Goal: Task Accomplishment & Management: Use online tool/utility

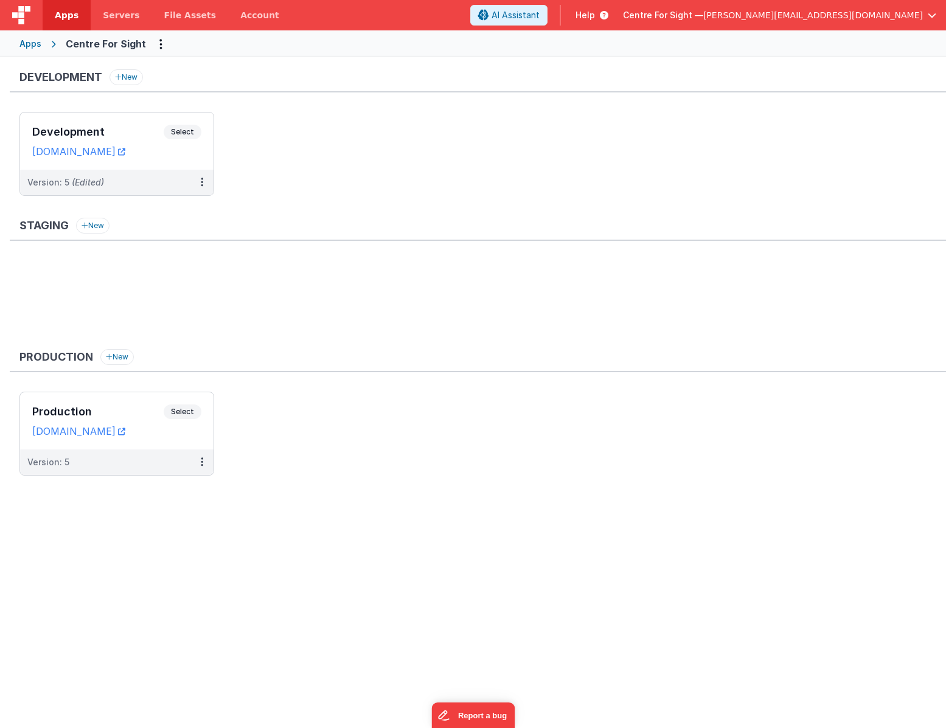
click at [471, 249] on div "Staging New" at bounding box center [478, 279] width 936 height 122
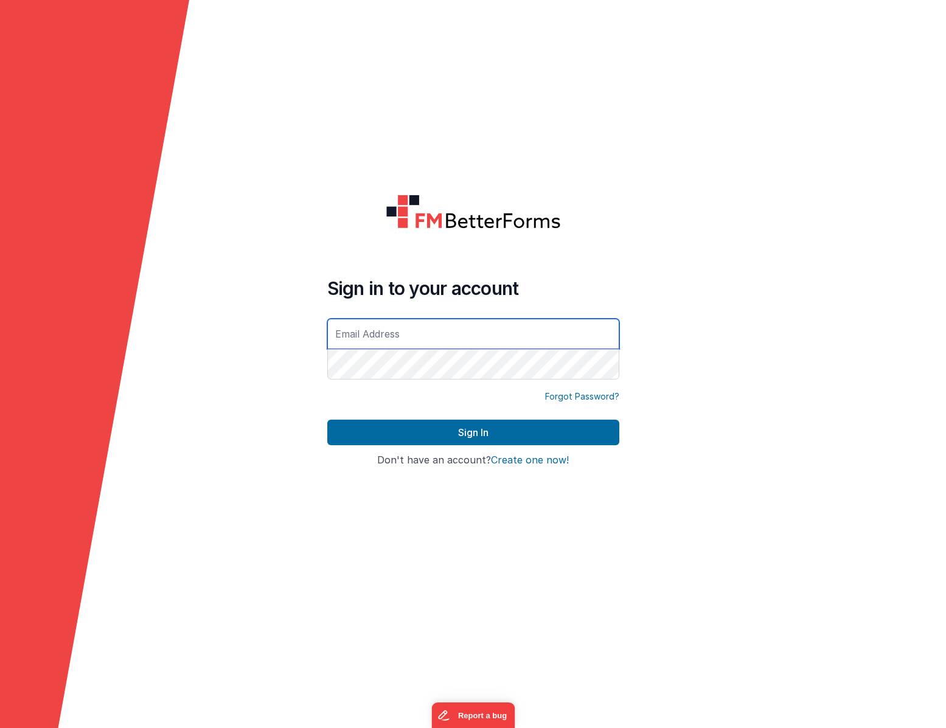
type input "[PERSON_NAME][EMAIL_ADDRESS][DOMAIN_NAME]"
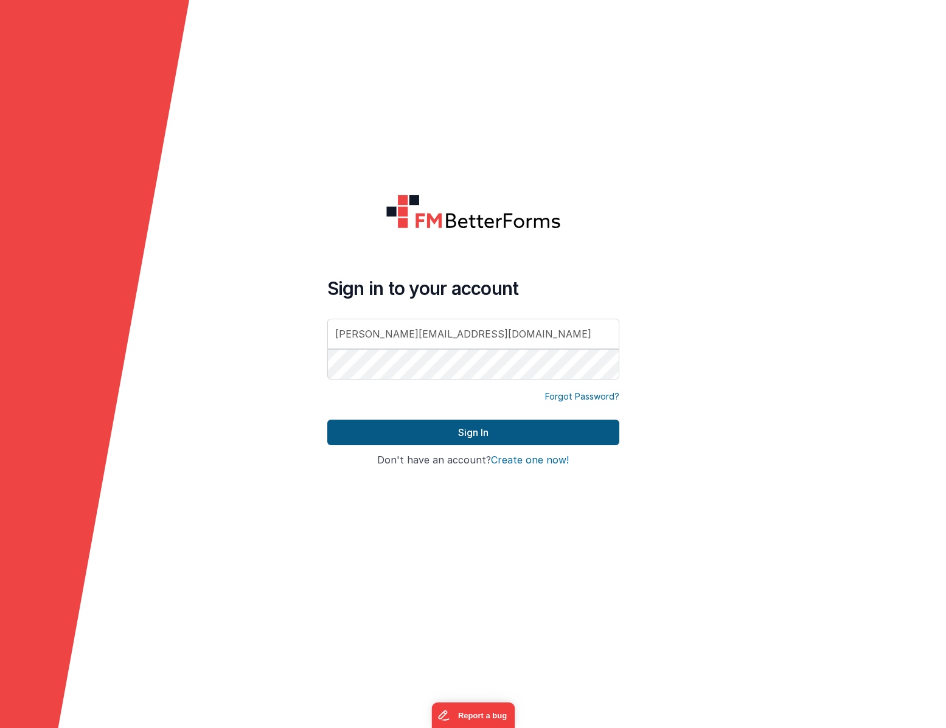
click at [476, 435] on button "Sign In" at bounding box center [473, 433] width 292 height 26
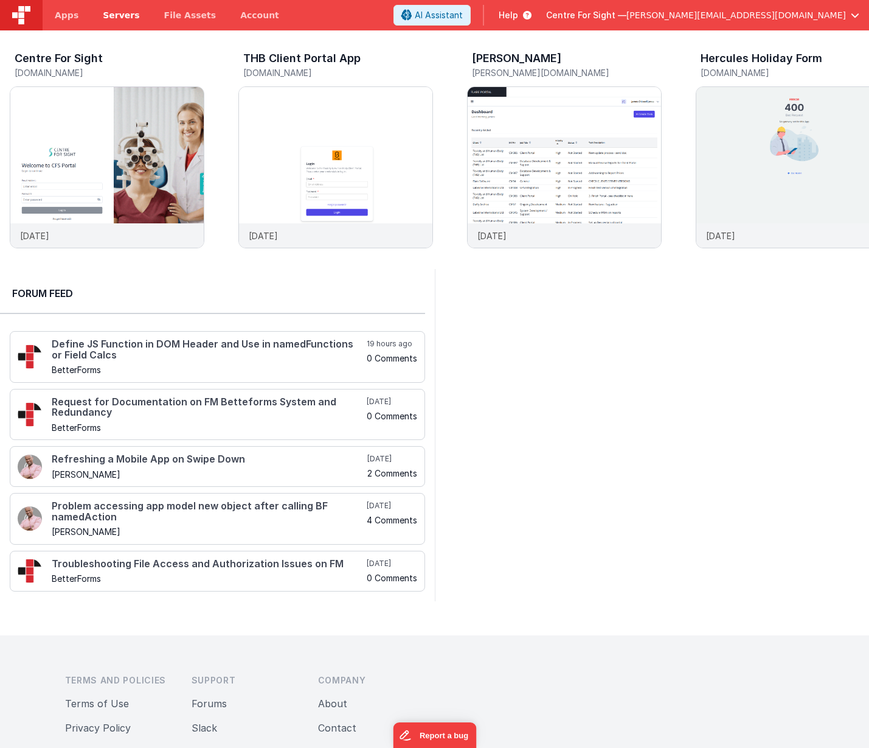
click at [120, 23] on link "Servers" at bounding box center [121, 15] width 61 height 30
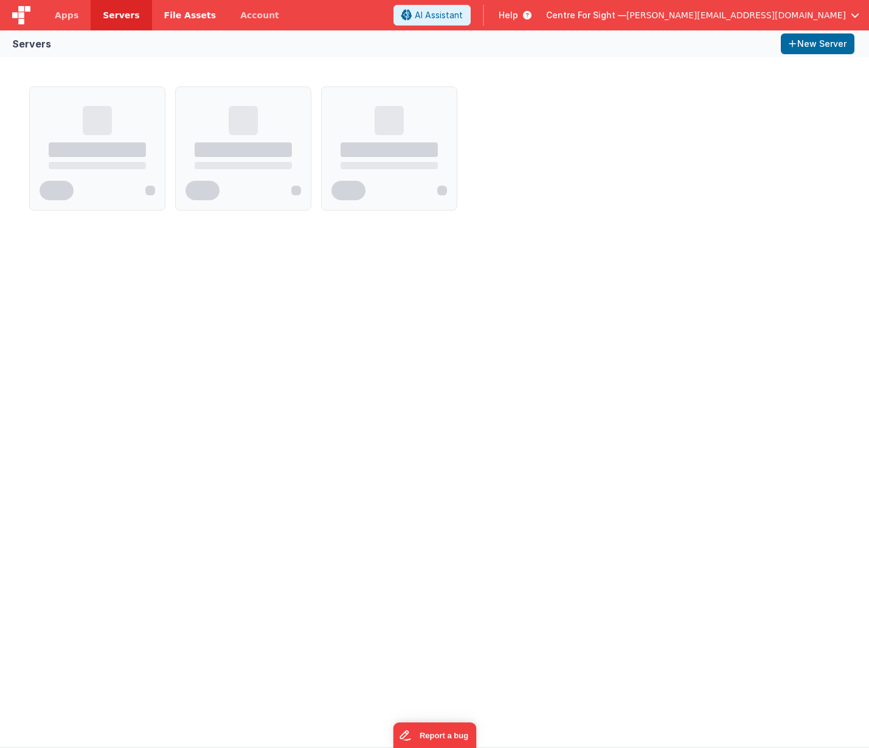
click at [178, 21] on span "File Assets" at bounding box center [190, 15] width 52 height 12
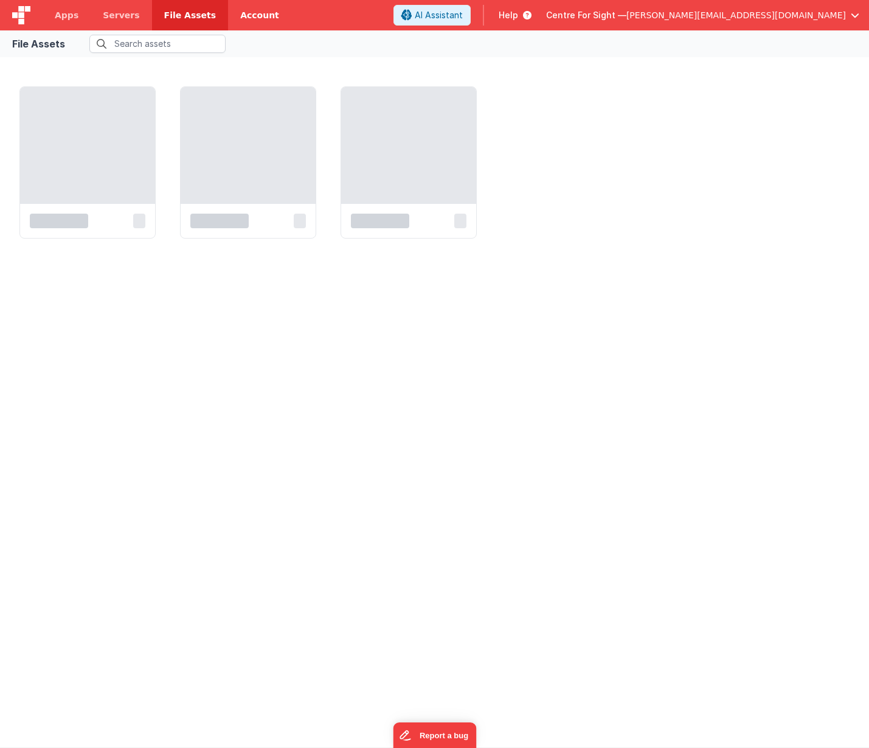
click at [246, 17] on link "Account" at bounding box center [259, 15] width 63 height 30
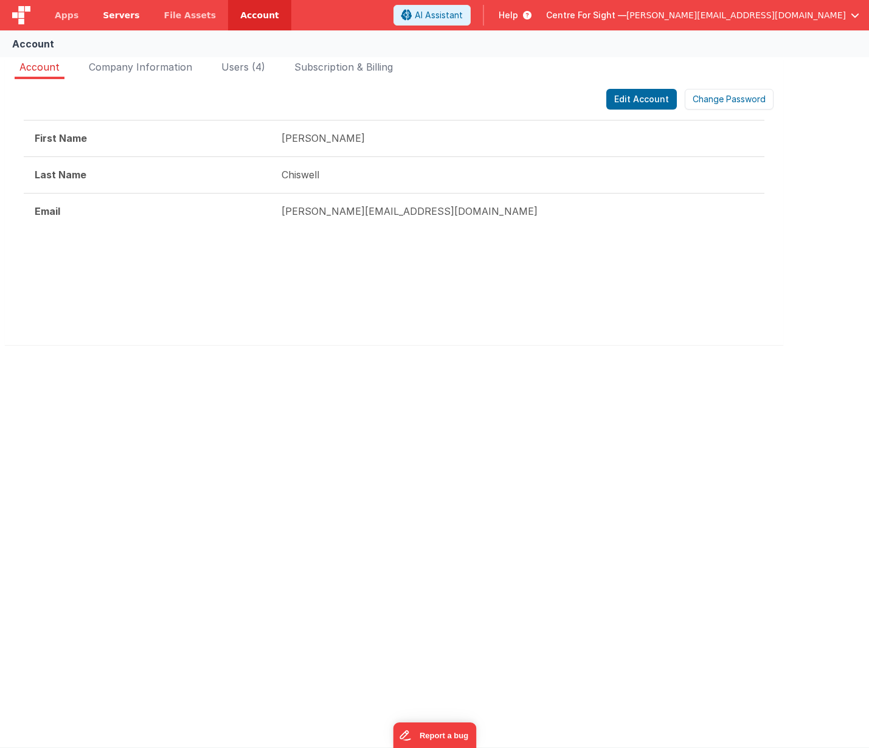
click at [117, 19] on span "Servers" at bounding box center [121, 15] width 36 height 12
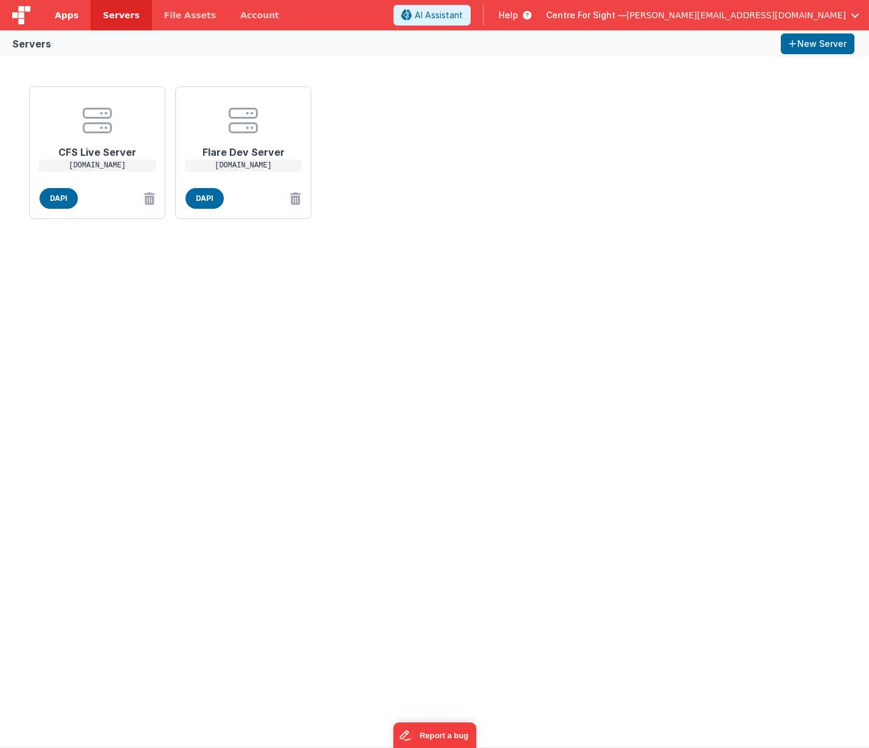
click at [72, 22] on link "Apps" at bounding box center [67, 15] width 48 height 30
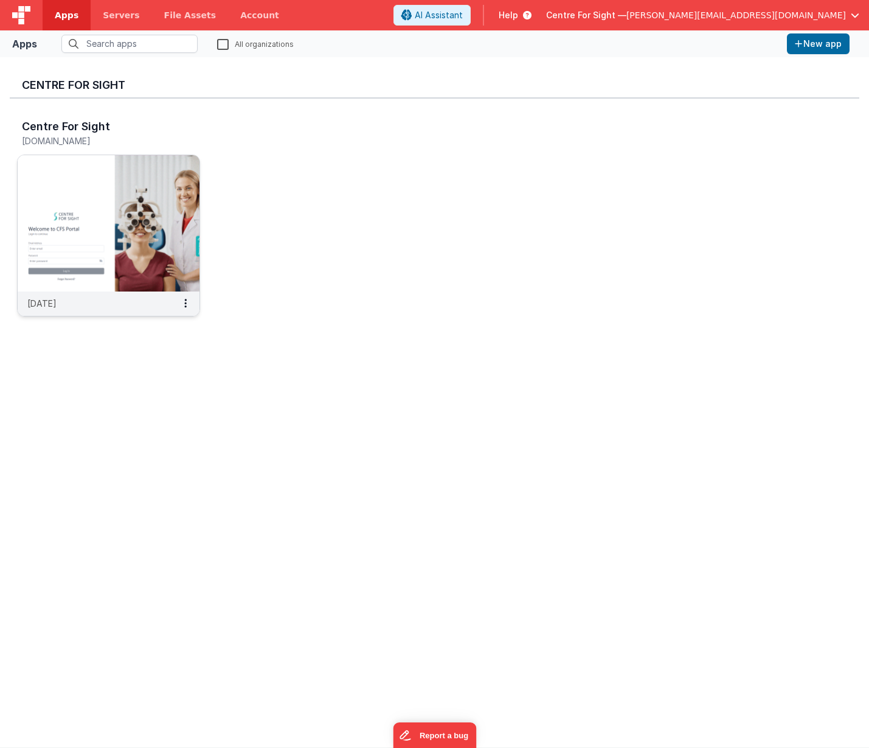
click at [116, 220] on img at bounding box center [109, 223] width 182 height 136
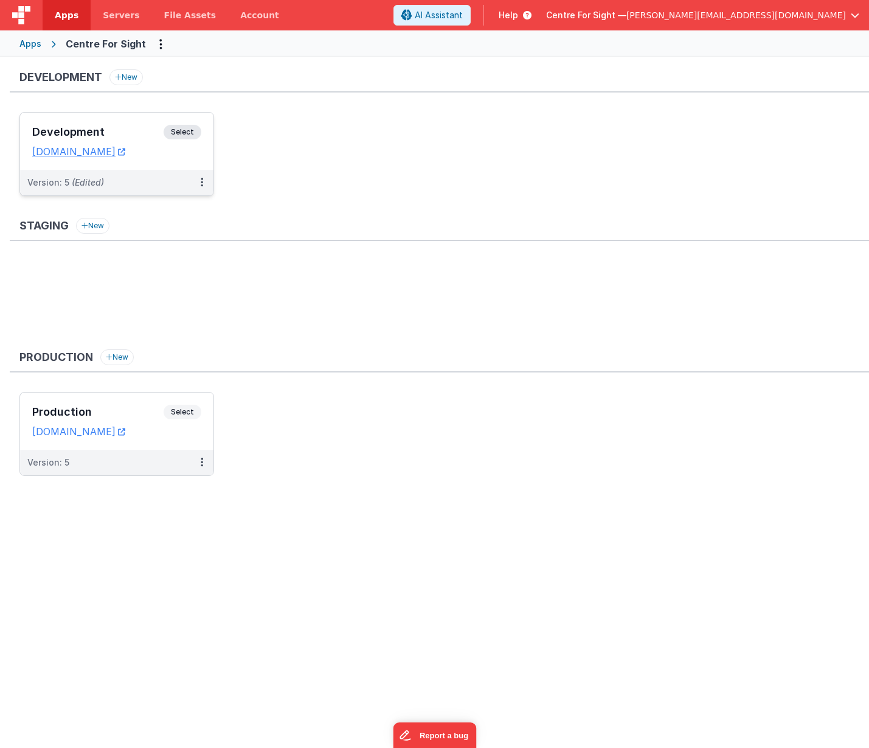
click at [184, 186] on div "Version: 5 (Edited)" at bounding box center [108, 182] width 163 height 12
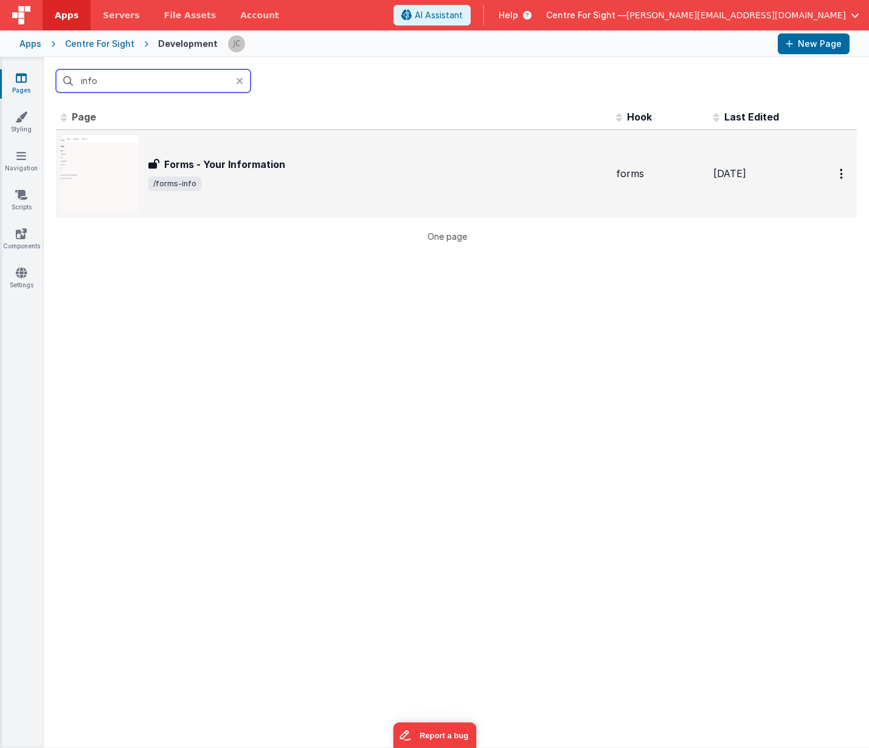
type input "info"
click at [217, 165] on h3 "Forms - Your Information" at bounding box center [224, 164] width 121 height 15
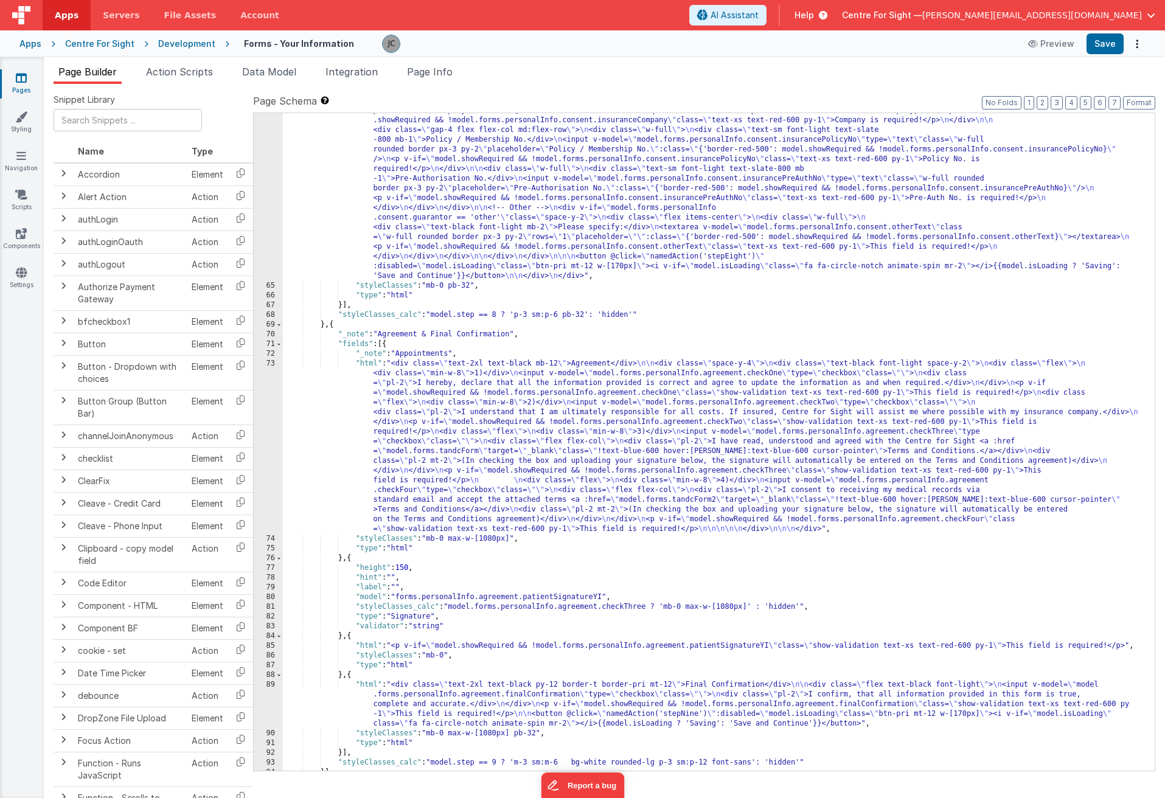
scroll to position [6632, 0]
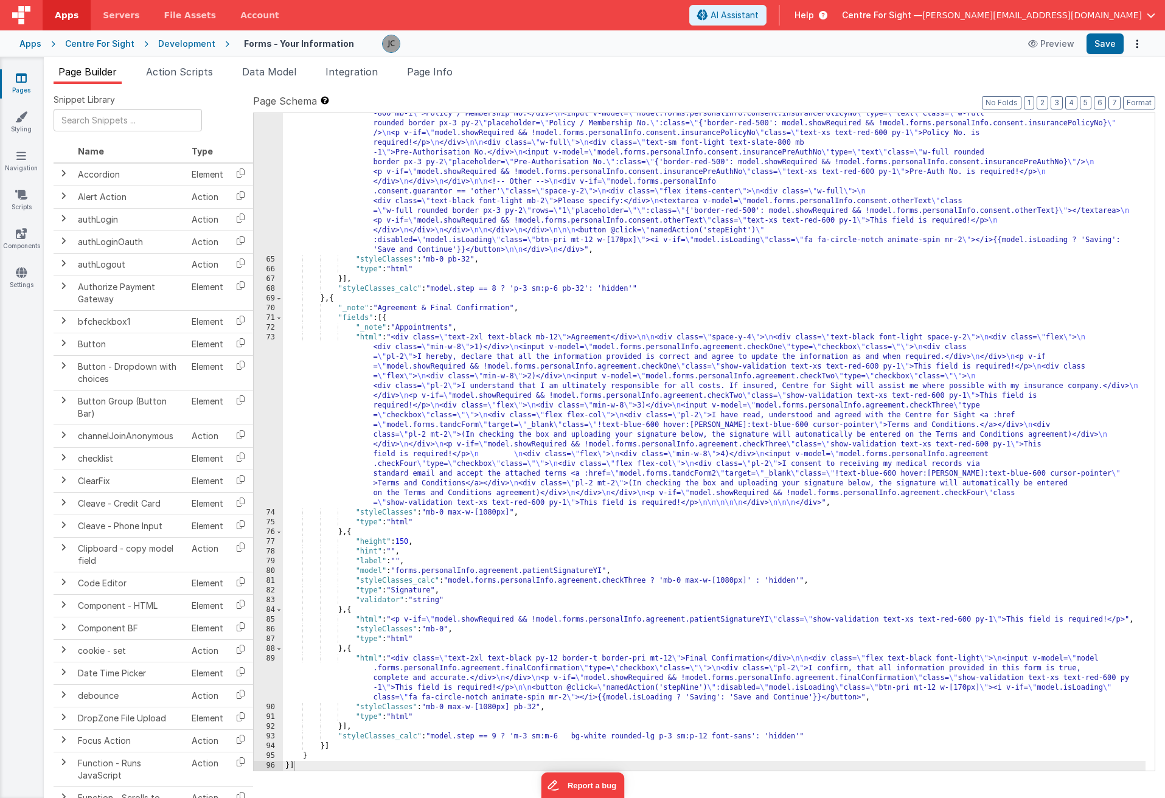
click at [686, 379] on div ""html" : "<div class= \" bg-white rounded-lg p-3 sm:p-12 font-sans \" > \n <div…" at bounding box center [714, 262] width 863 height 1319
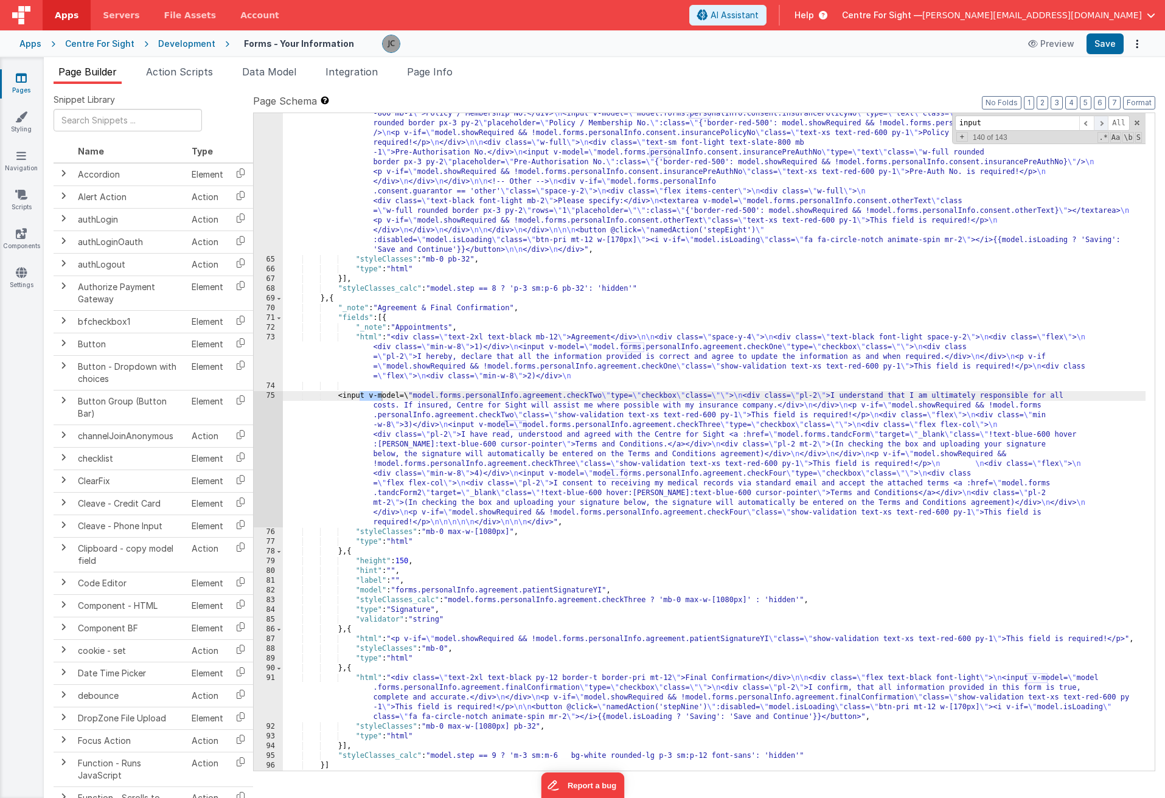
type input "input"
click at [945, 125] on span at bounding box center [1101, 123] width 15 height 15
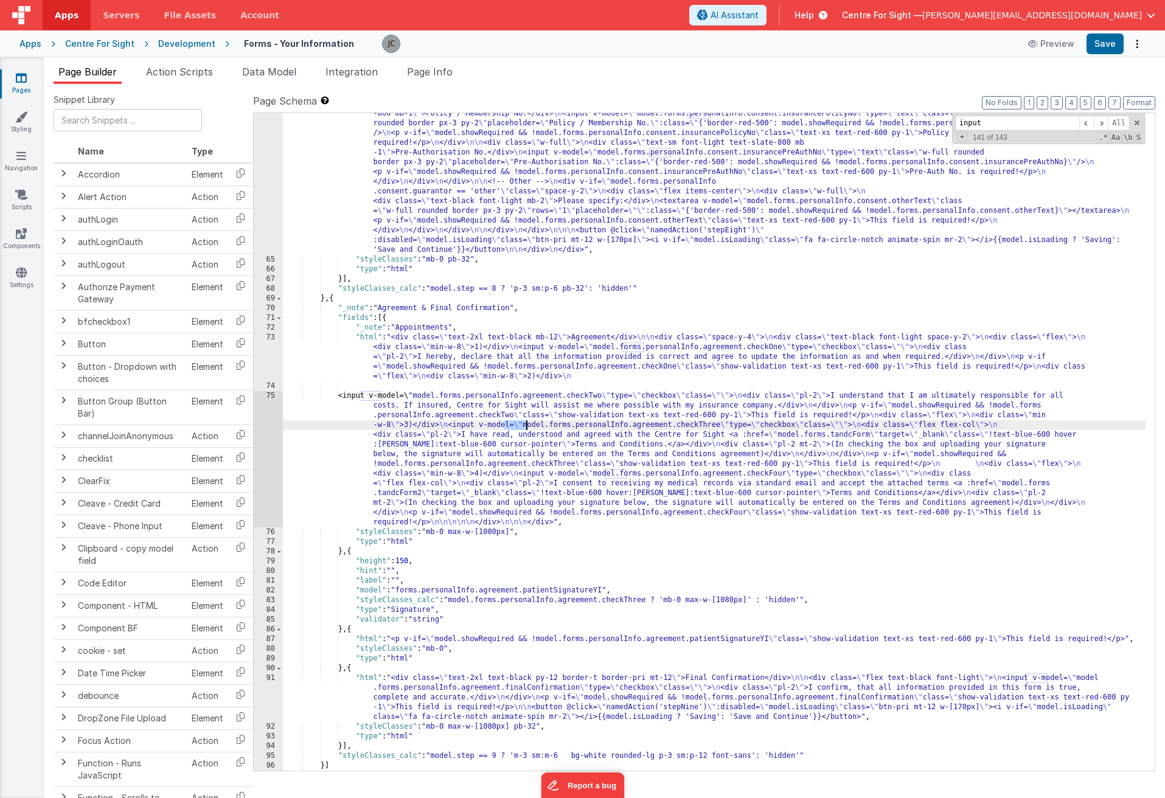
click at [498, 424] on div ""html" : "<div class= \" bg-white rounded-lg p-3 sm:p-12 font-sans \" > \n <div…" at bounding box center [714, 262] width 863 height 1319
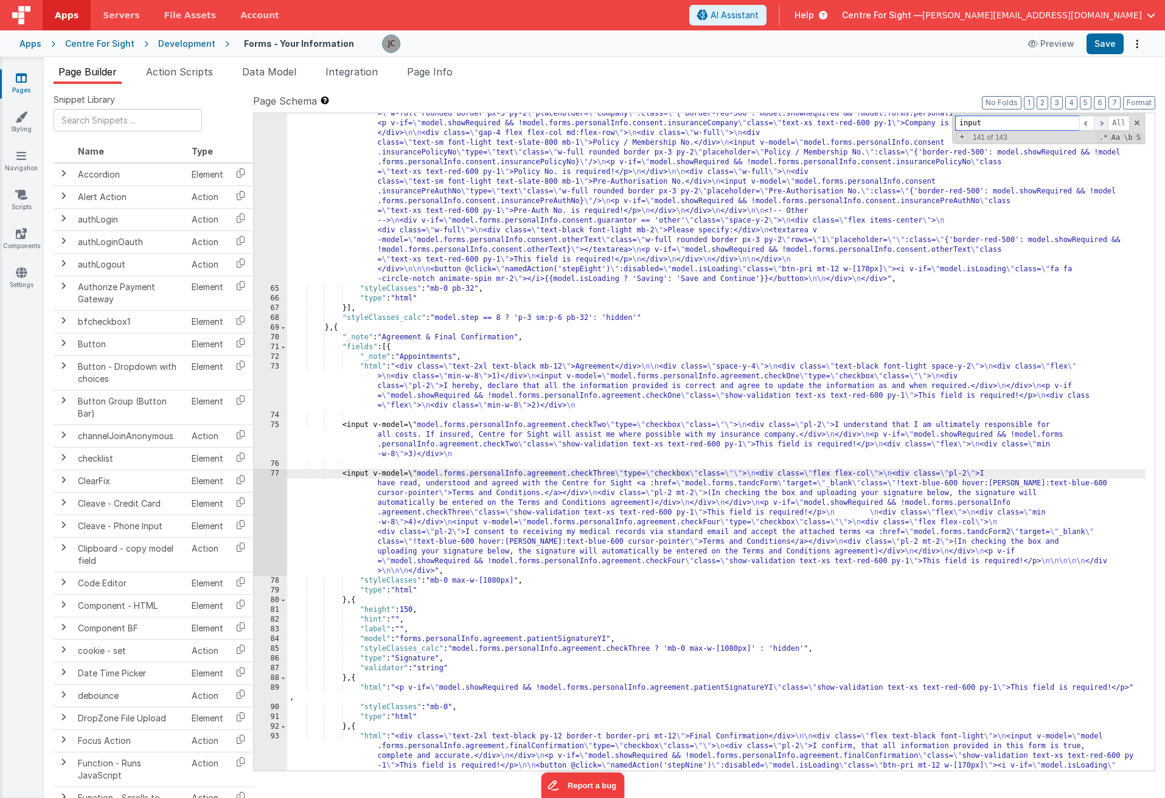
click at [945, 122] on span at bounding box center [1101, 123] width 15 height 15
click at [504, 522] on div ""html" : "<div class= \" bg-white rounded-lg p-3 sm:p-12 font-sans \" > \n <div…" at bounding box center [716, 311] width 858 height 1358
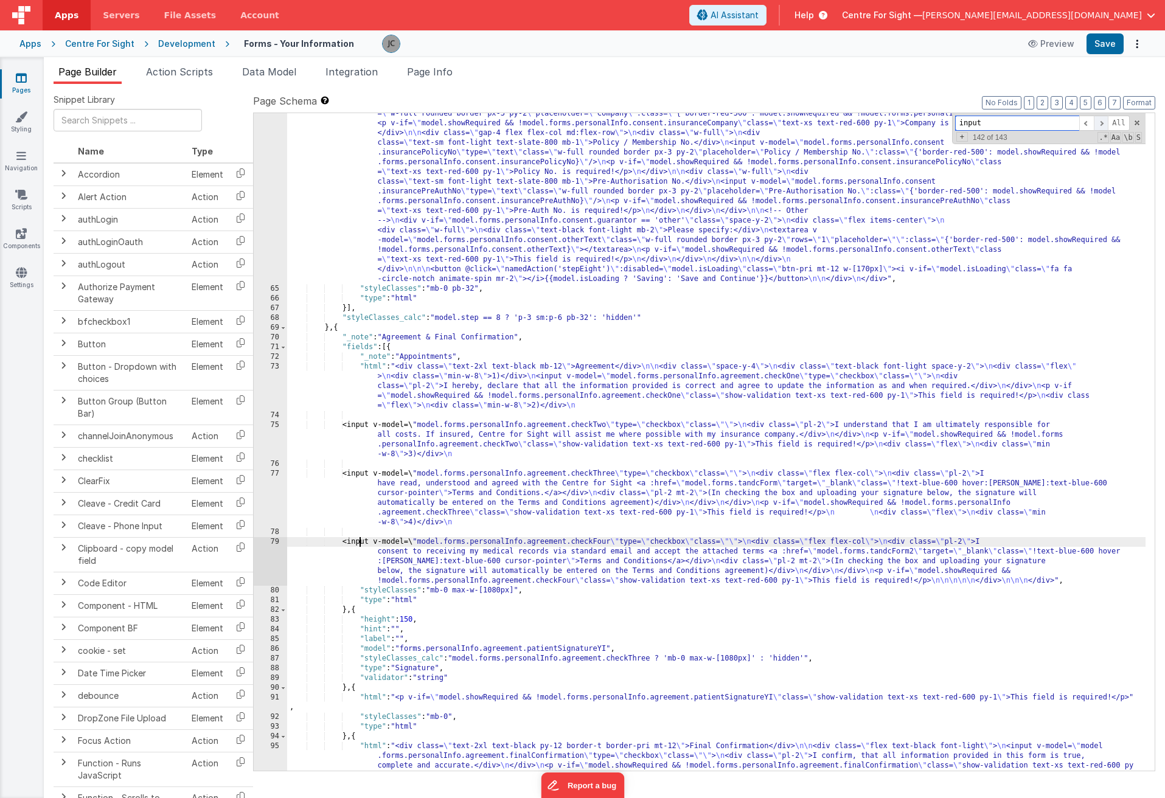
click at [945, 121] on span at bounding box center [1101, 123] width 15 height 15
click at [637, 549] on div ""html" : "<div class= \" bg-white rounded-lg p-3 sm:p-12 font-sans \" > \n <div…" at bounding box center [716, 311] width 858 height 1358
click at [749, 552] on div ""html" : "<div class= \" bg-white rounded-lg p-3 sm:p-12 font-sans \" > \n <div…" at bounding box center [716, 311] width 858 height 1358
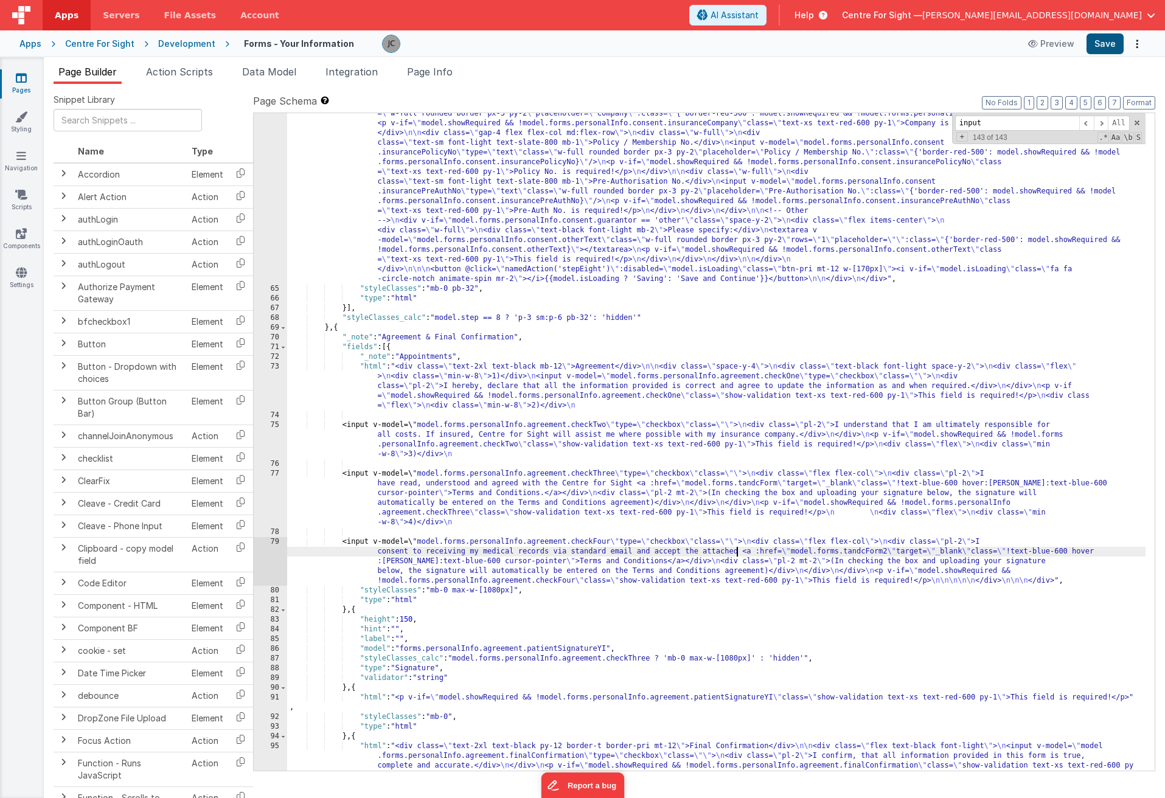
click at [945, 44] on button "Save" at bounding box center [1104, 43] width 37 height 21
click at [945, 44] on button "Preview" at bounding box center [1051, 43] width 61 height 19
click at [743, 554] on div ""html" : "<div class= \" bg-white rounded-lg p-3 sm:p-12 font-sans \" > \n <div…" at bounding box center [716, 311] width 858 height 1358
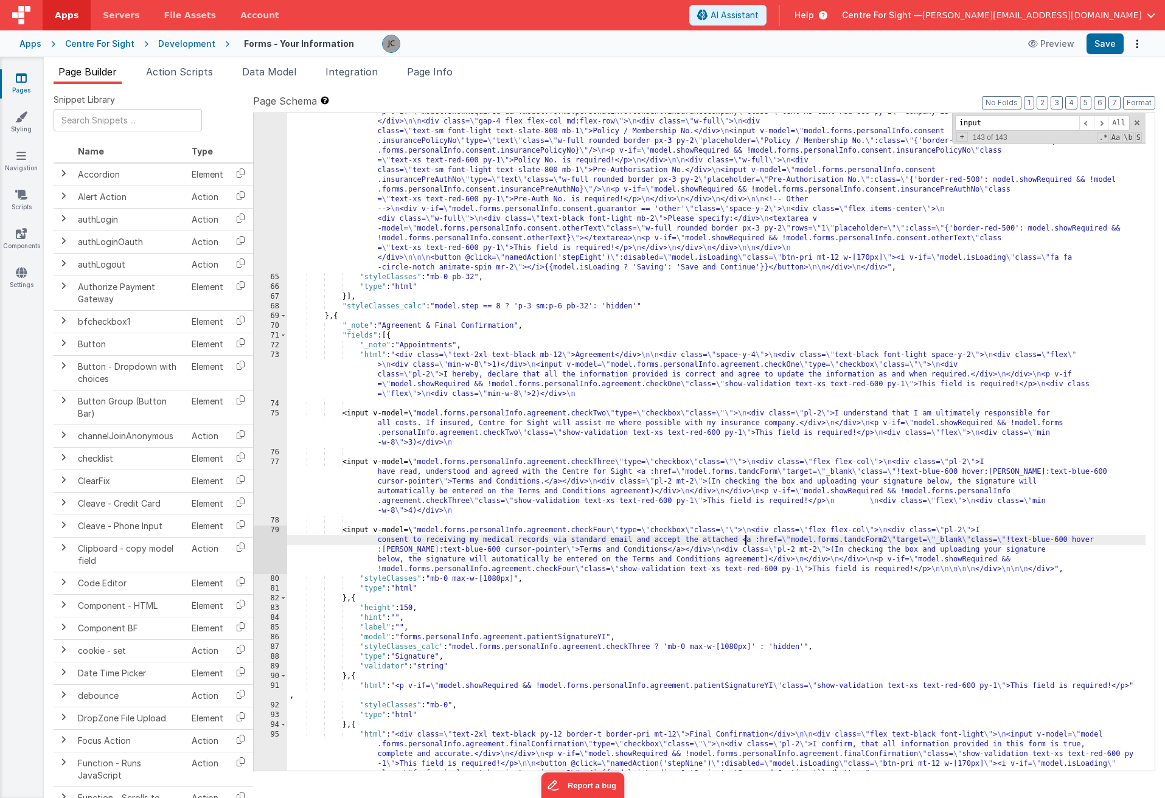
scroll to position [6719, 0]
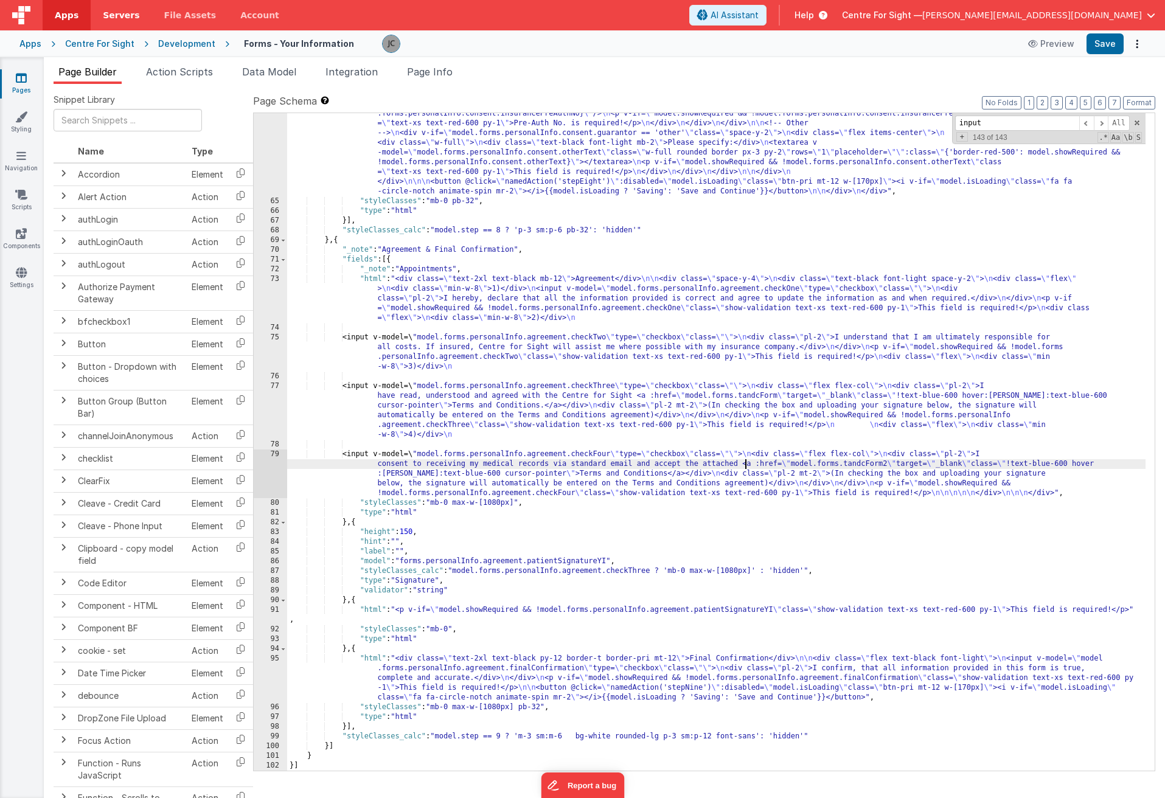
click at [117, 14] on span "Servers" at bounding box center [121, 15] width 36 height 12
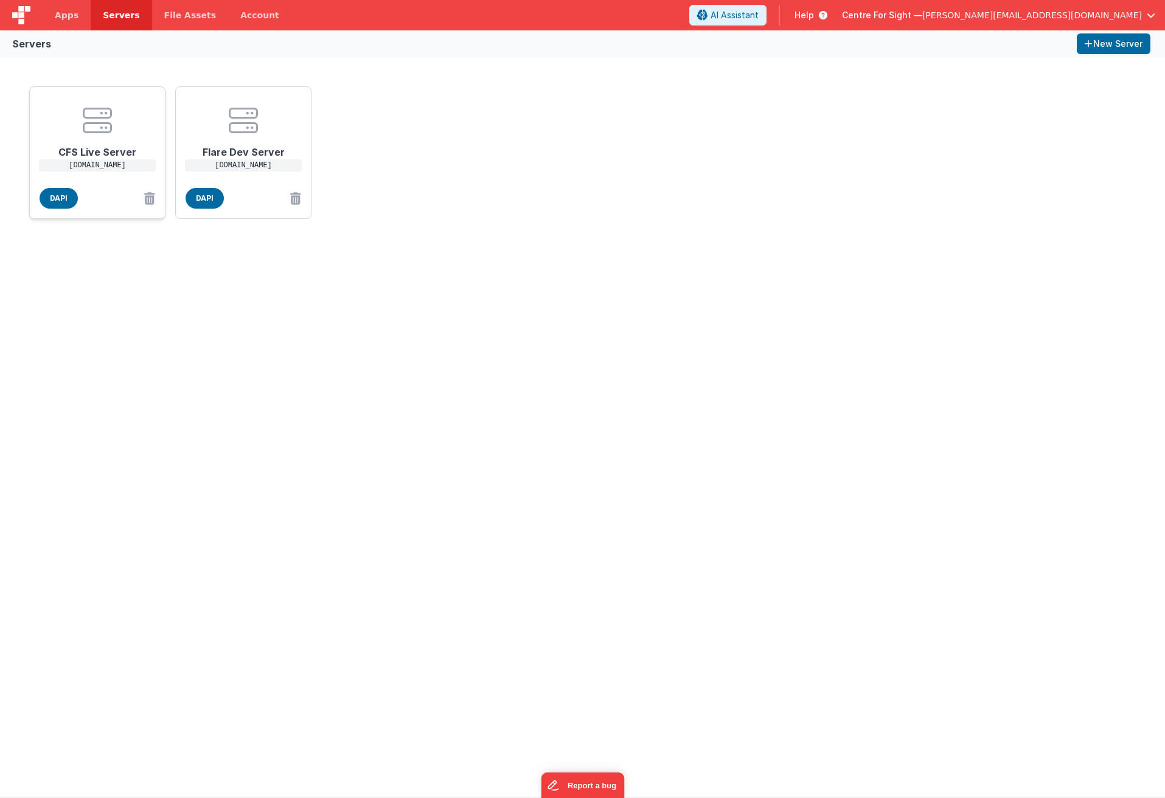
click at [115, 120] on center at bounding box center [97, 120] width 97 height 29
click at [72, 16] on span "Apps" at bounding box center [67, 15] width 24 height 12
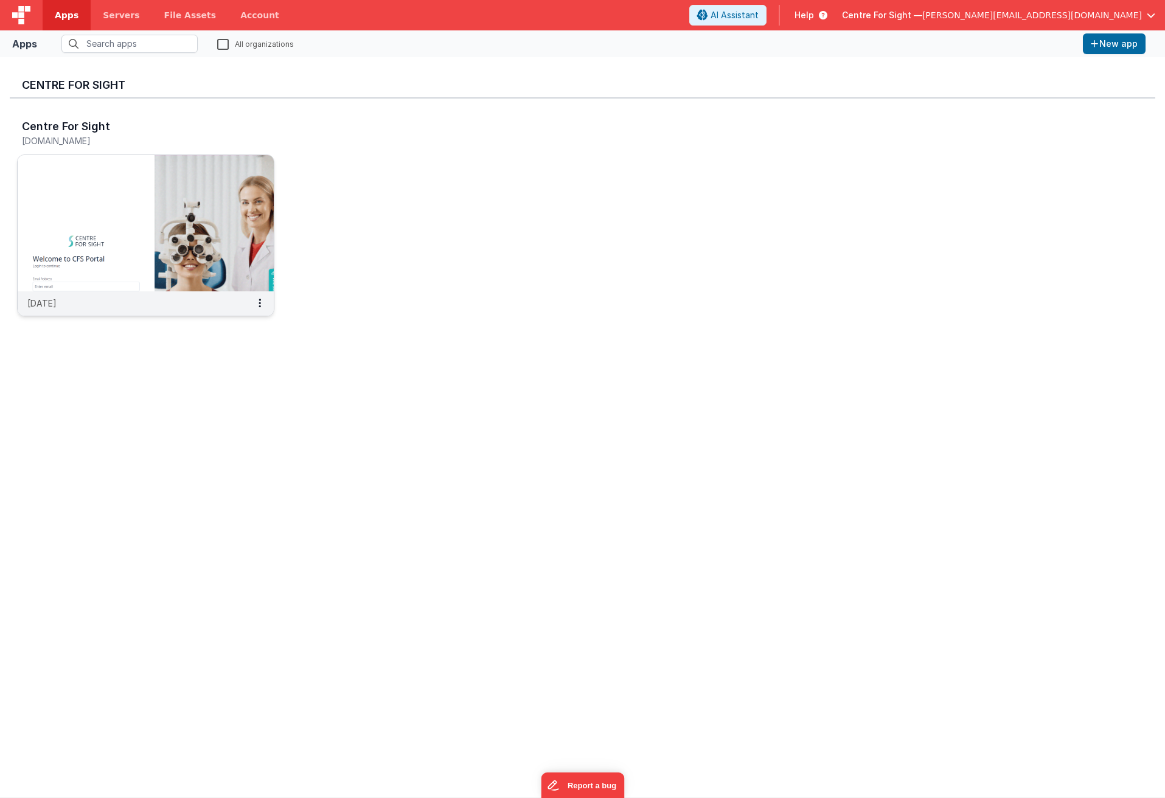
click at [97, 193] on img at bounding box center [146, 223] width 256 height 136
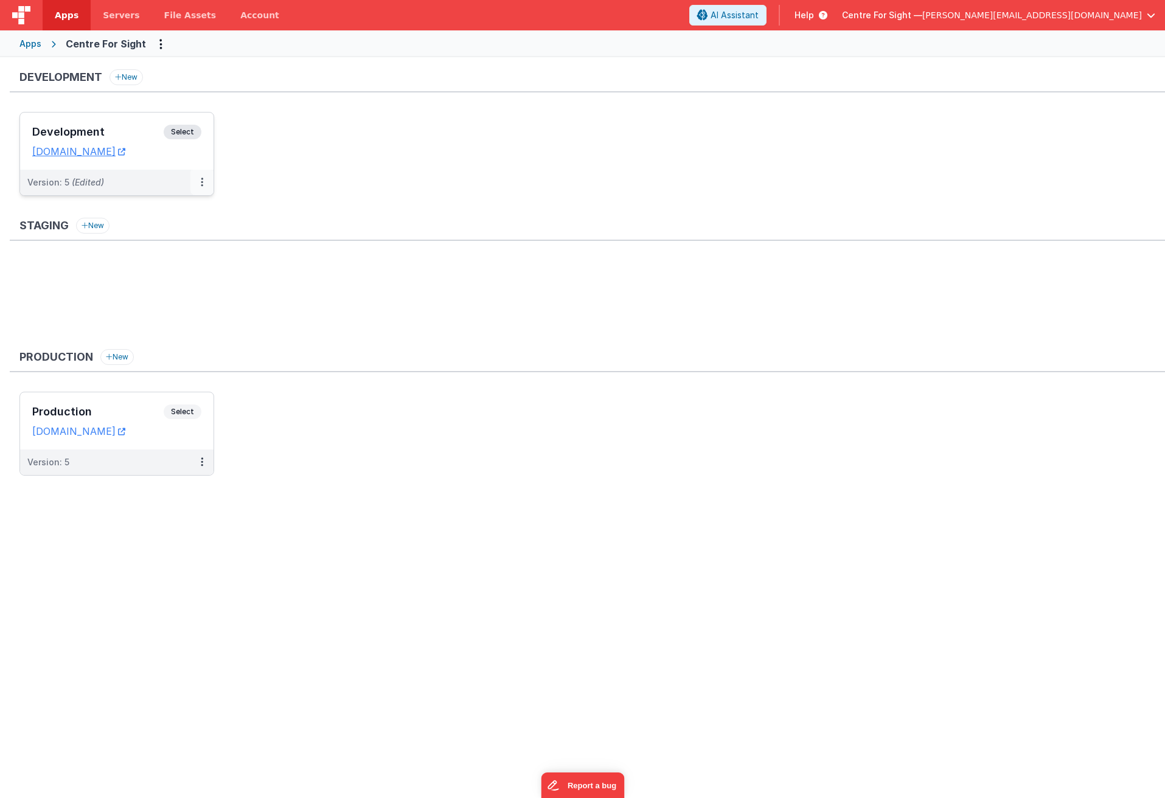
click at [198, 185] on button at bounding box center [201, 183] width 23 height 26
click at [202, 184] on div at bounding box center [582, 399] width 1165 height 798
click at [118, 148] on link "[DOMAIN_NAME]" at bounding box center [78, 151] width 93 height 12
click at [117, 158] on div "Development Select URLs centreforsightdev.clientportal.cloud" at bounding box center [116, 141] width 193 height 57
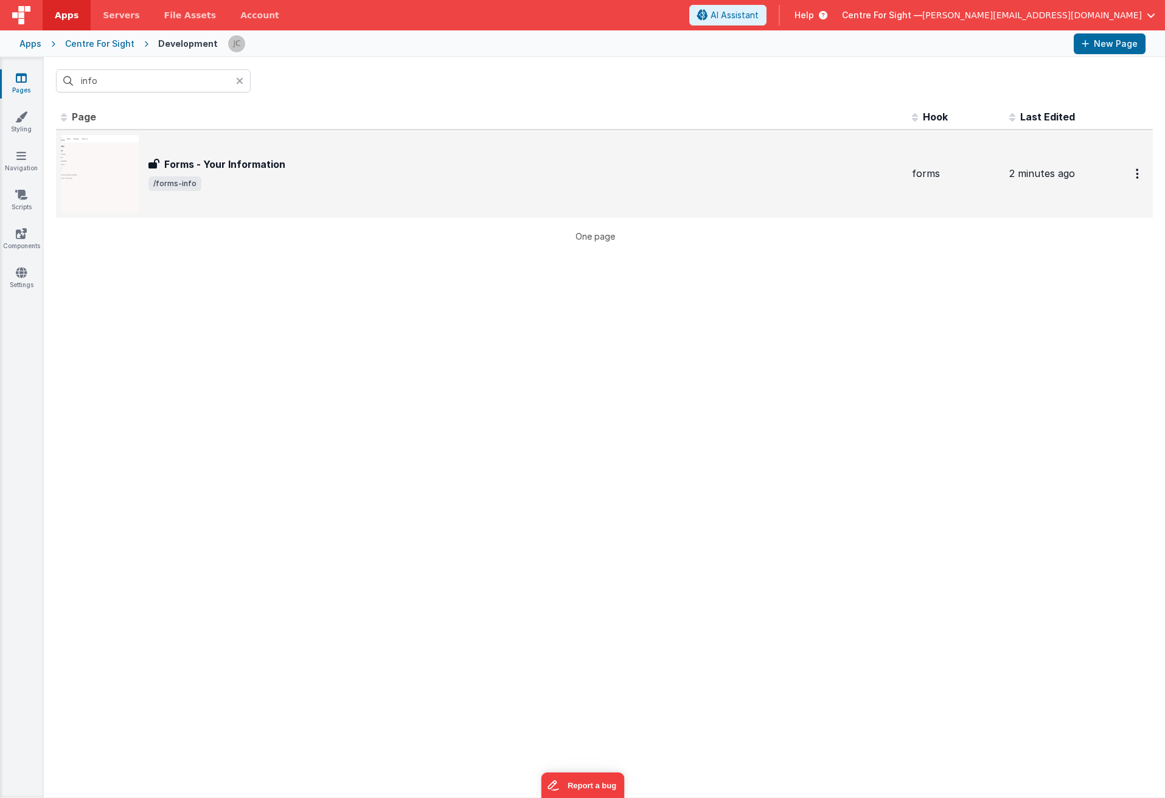
click at [259, 186] on span "/forms-info" at bounding box center [525, 183] width 754 height 15
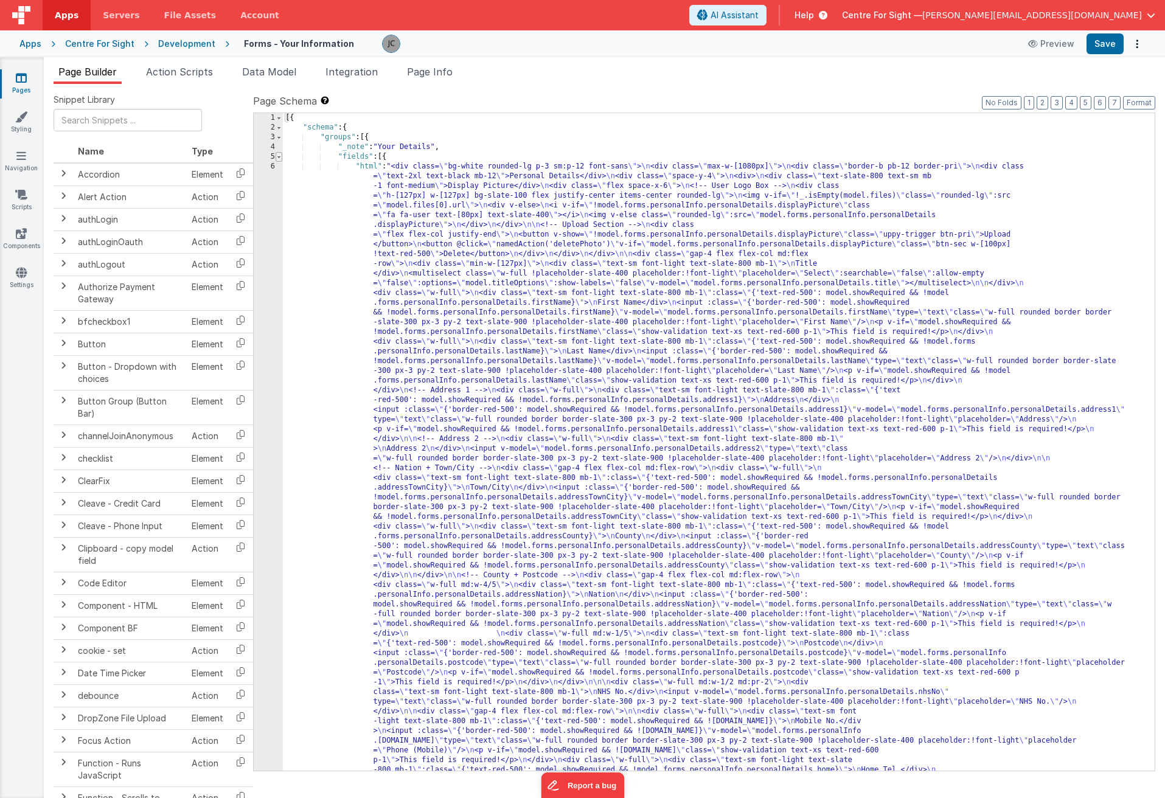
click at [279, 158] on span at bounding box center [279, 157] width 7 height 10
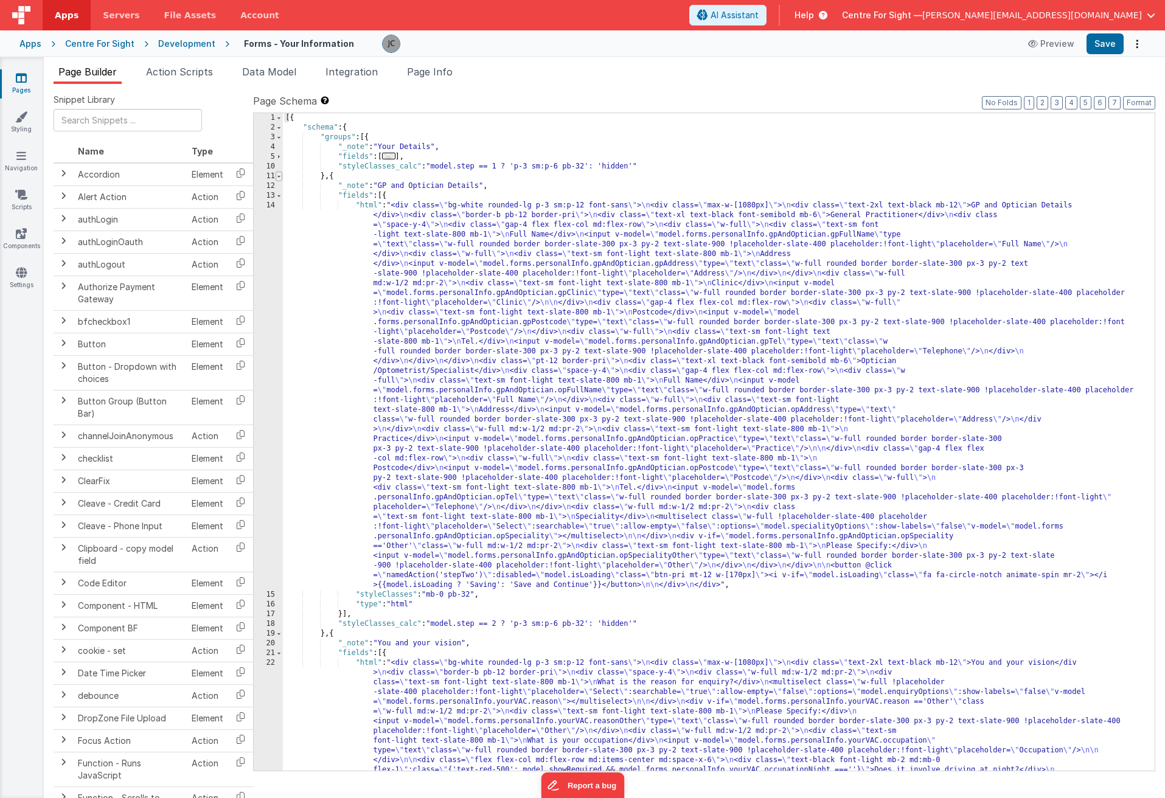
click at [281, 176] on span at bounding box center [279, 177] width 7 height 10
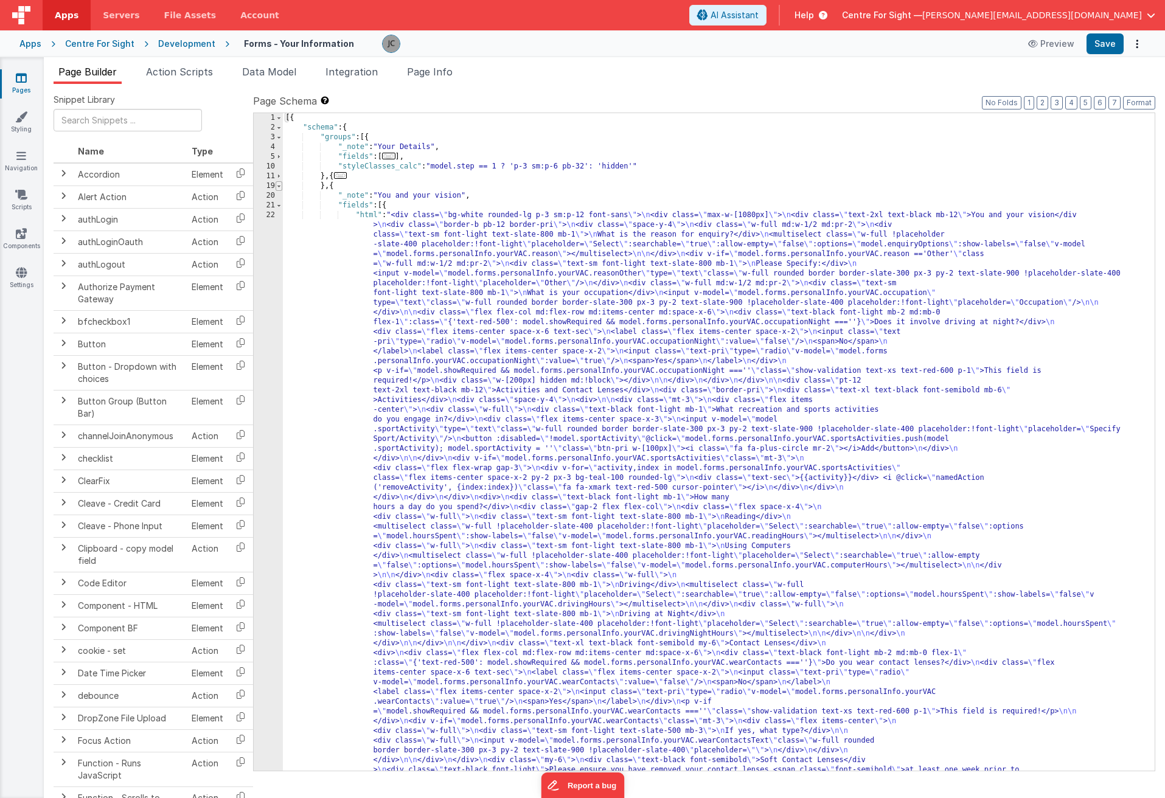
click at [280, 183] on span at bounding box center [279, 186] width 7 height 10
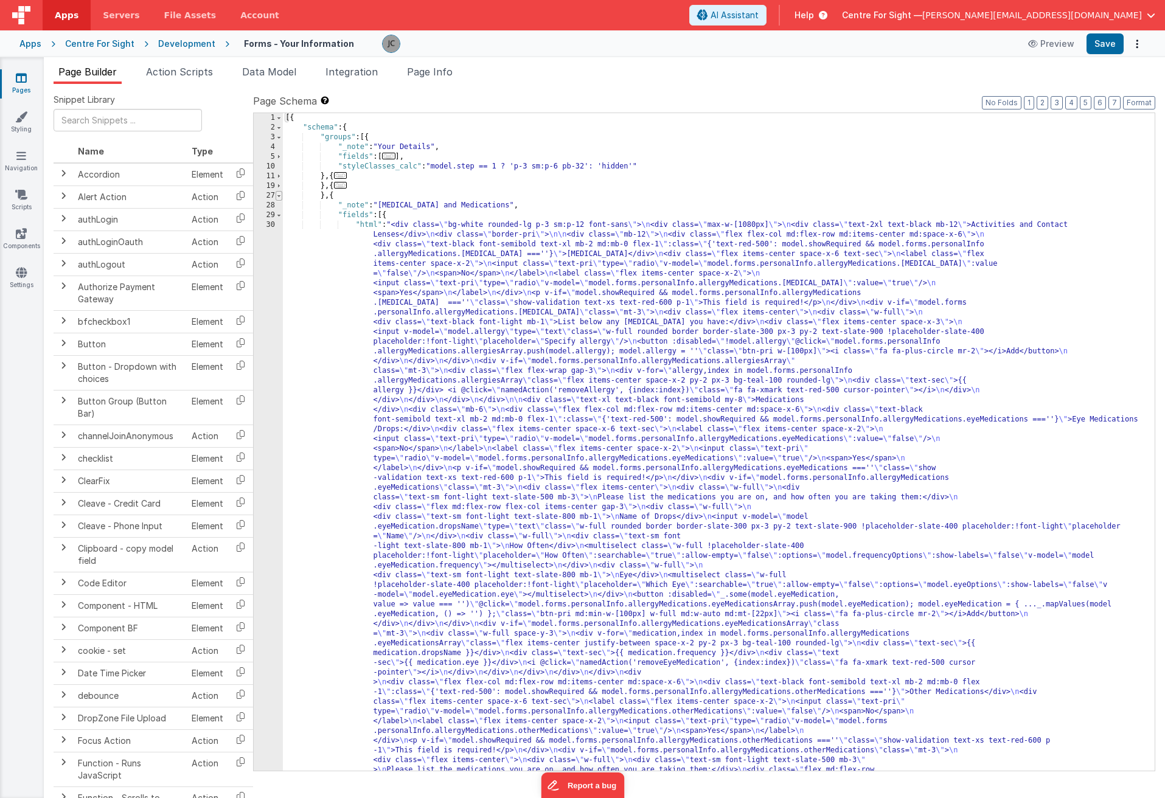
click at [280, 197] on span at bounding box center [279, 196] width 7 height 10
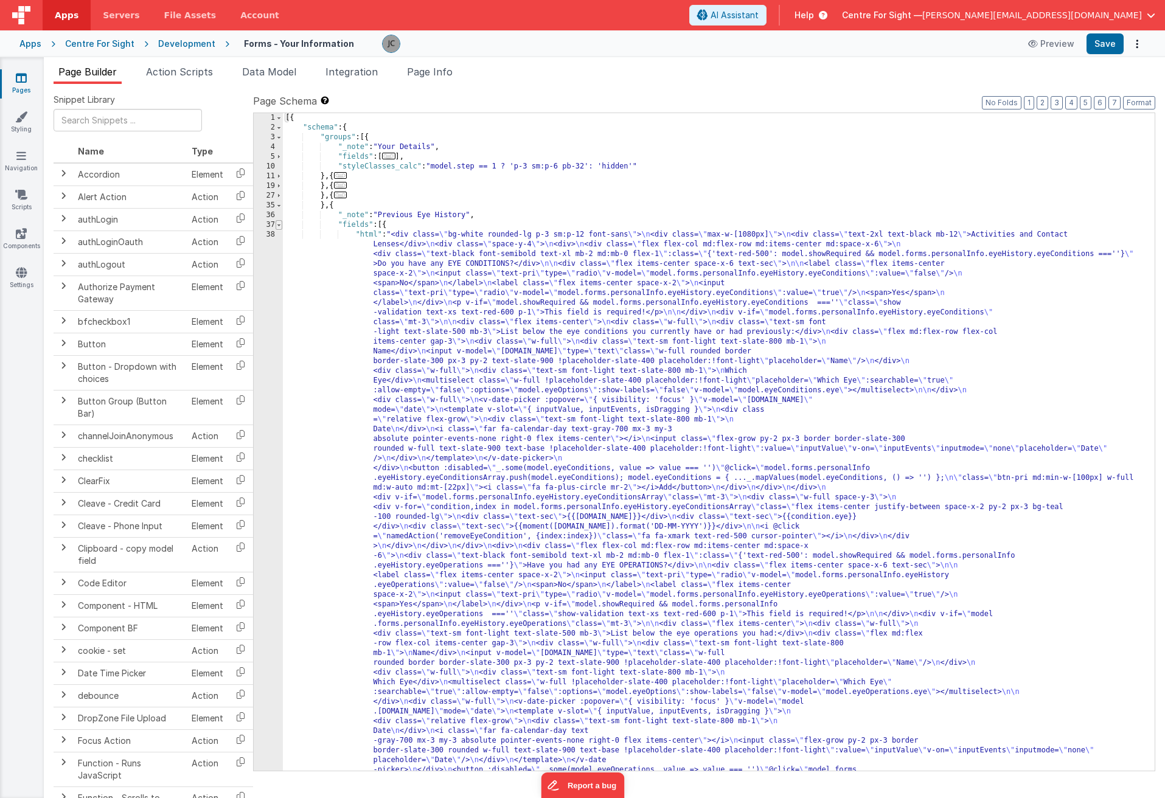
click at [279, 221] on span at bounding box center [279, 225] width 7 height 10
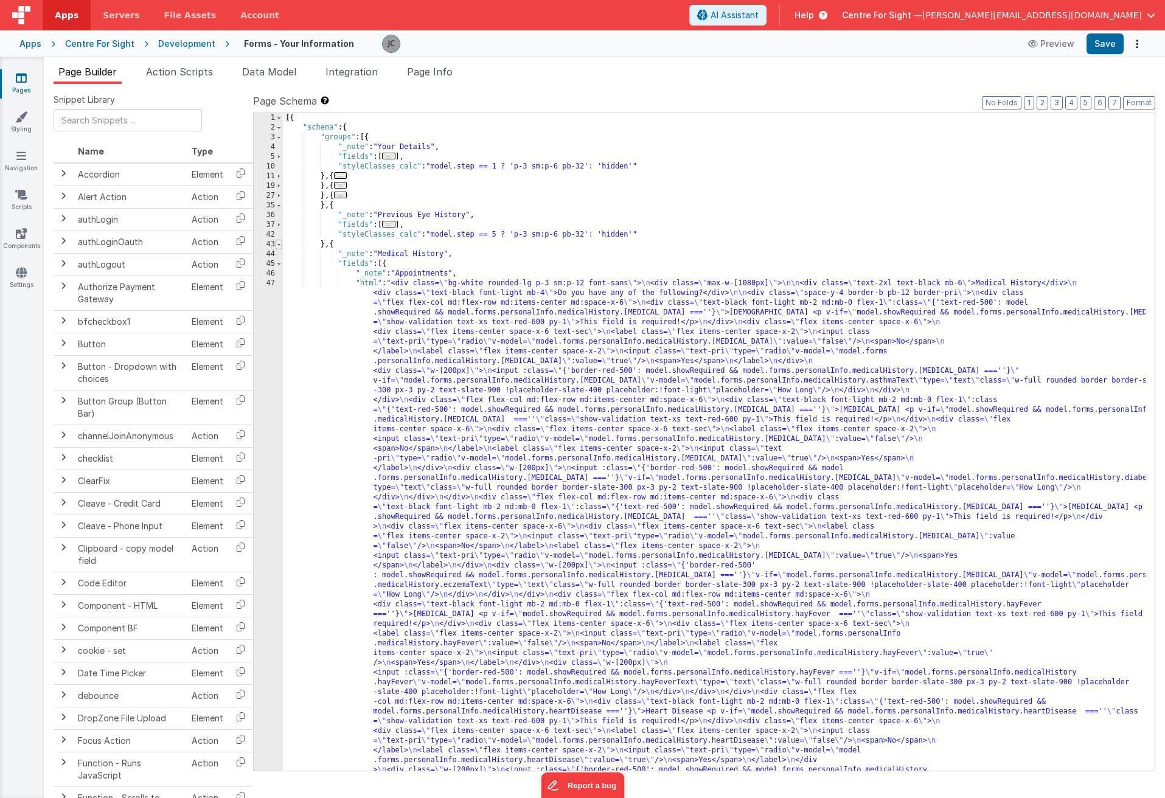
click at [279, 243] on span at bounding box center [279, 245] width 7 height 10
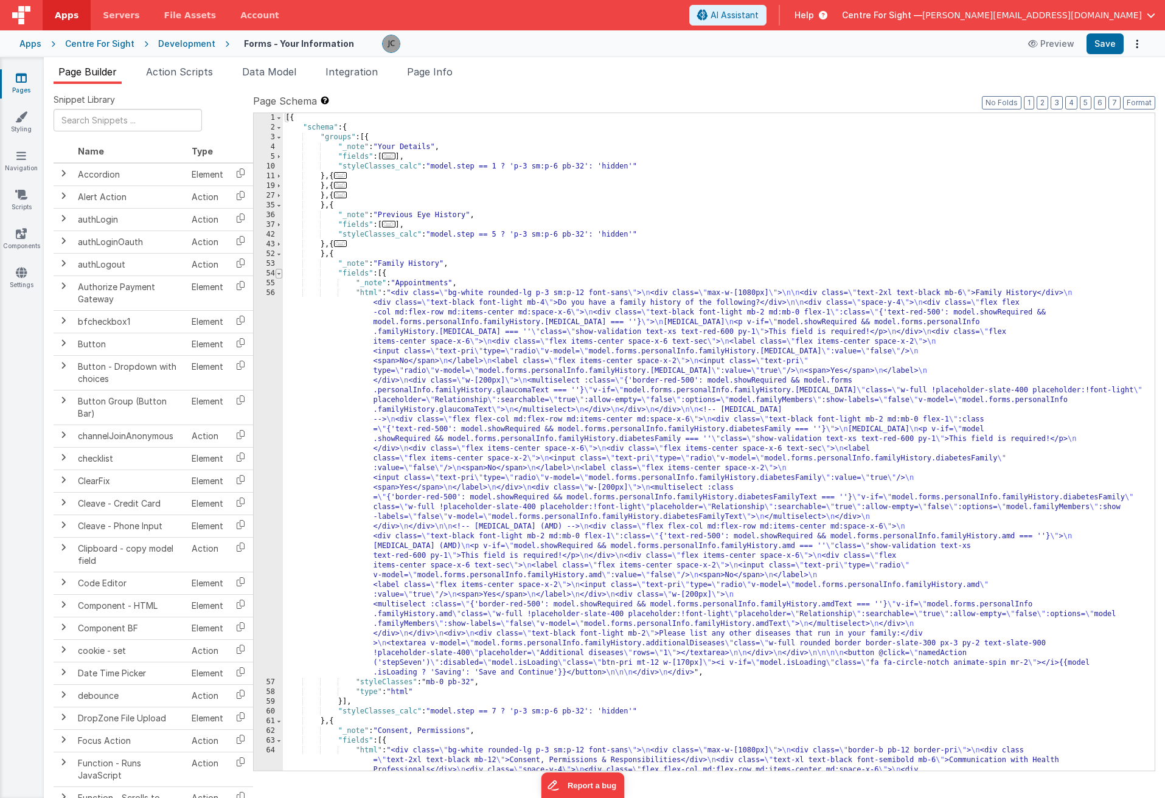
click at [280, 272] on span at bounding box center [279, 274] width 7 height 10
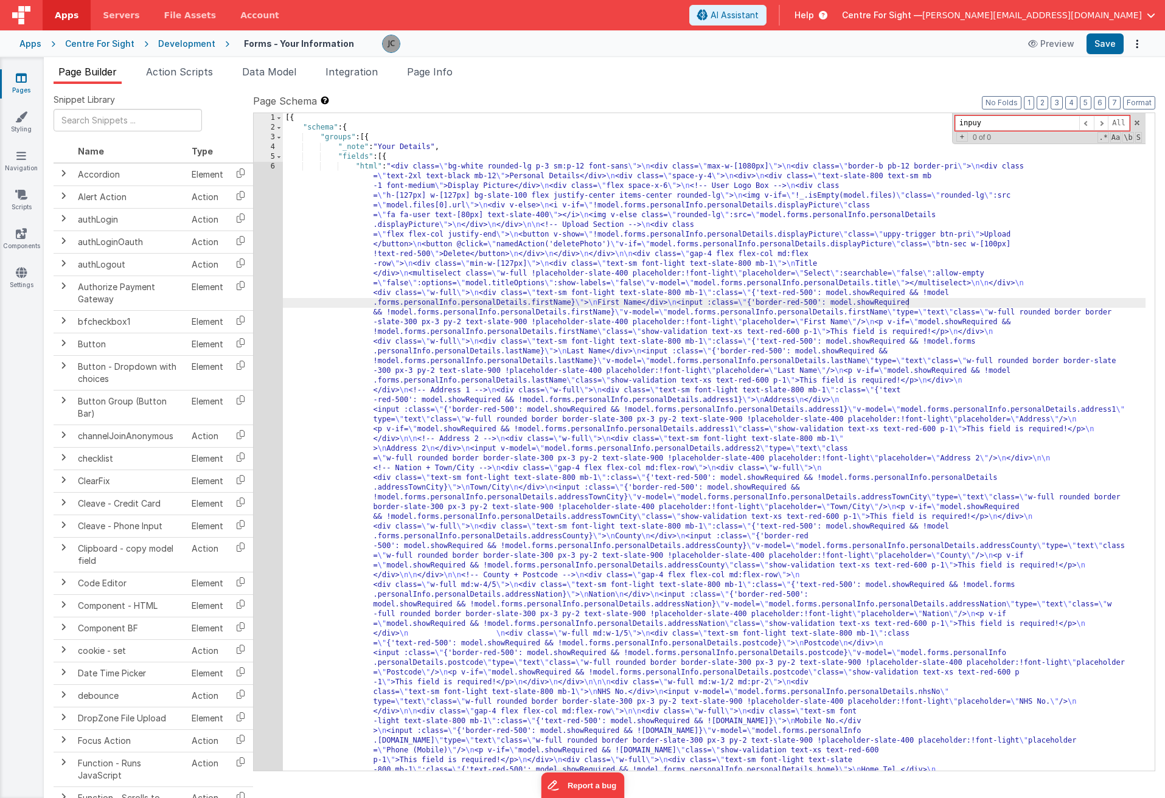
type input "inpuy"
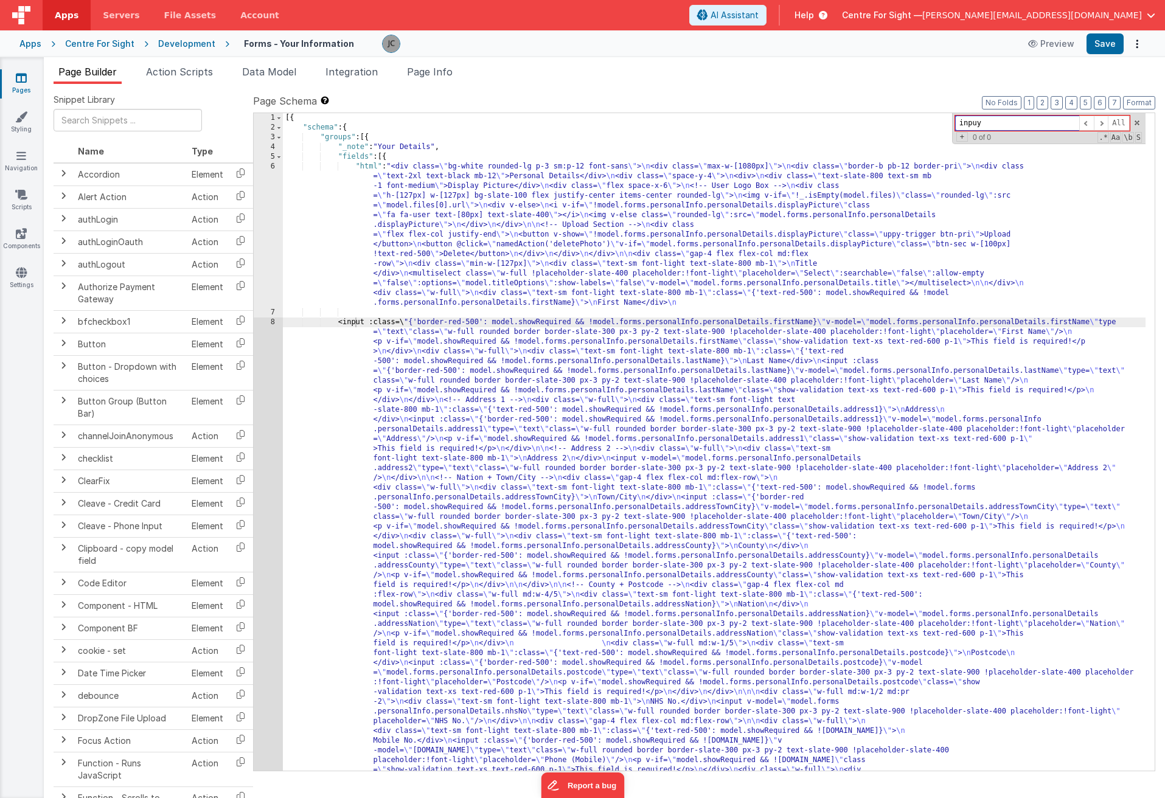
click at [945, 126] on input "inpuy" at bounding box center [1017, 123] width 124 height 15
type input "input"
click at [945, 122] on span at bounding box center [1101, 123] width 15 height 15
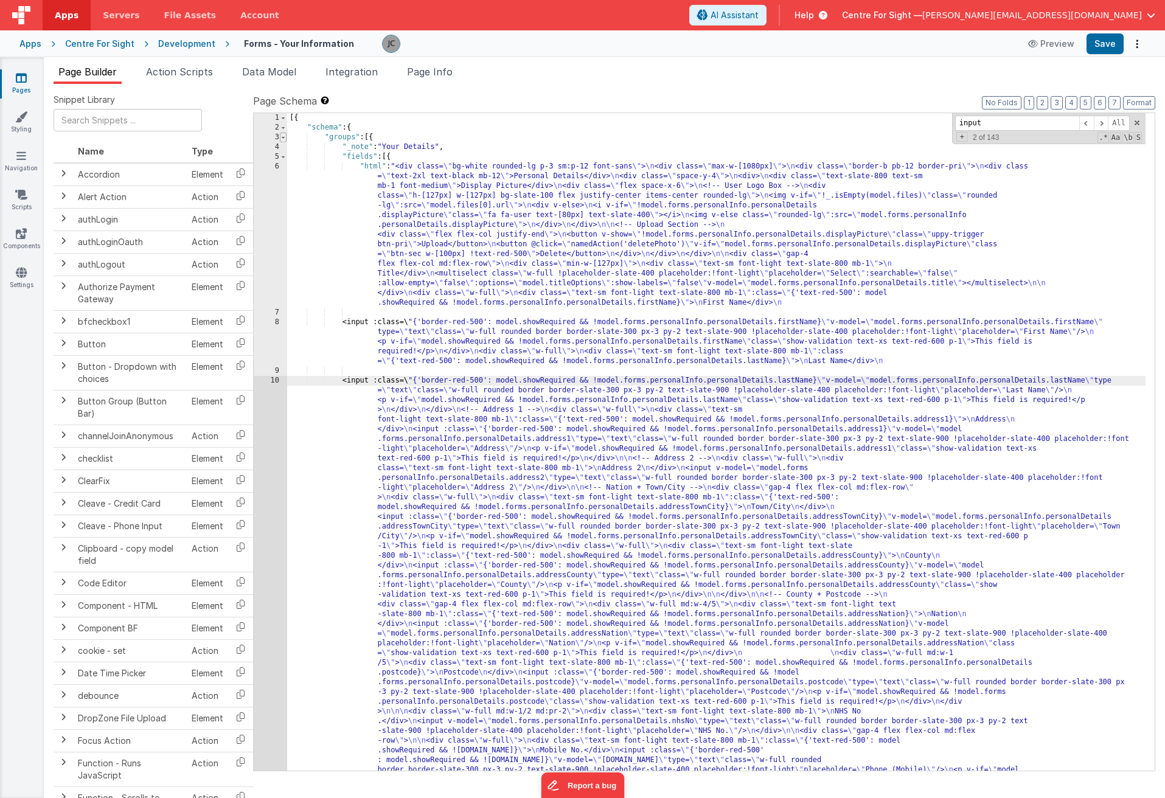
click at [283, 139] on span at bounding box center [283, 138] width 7 height 10
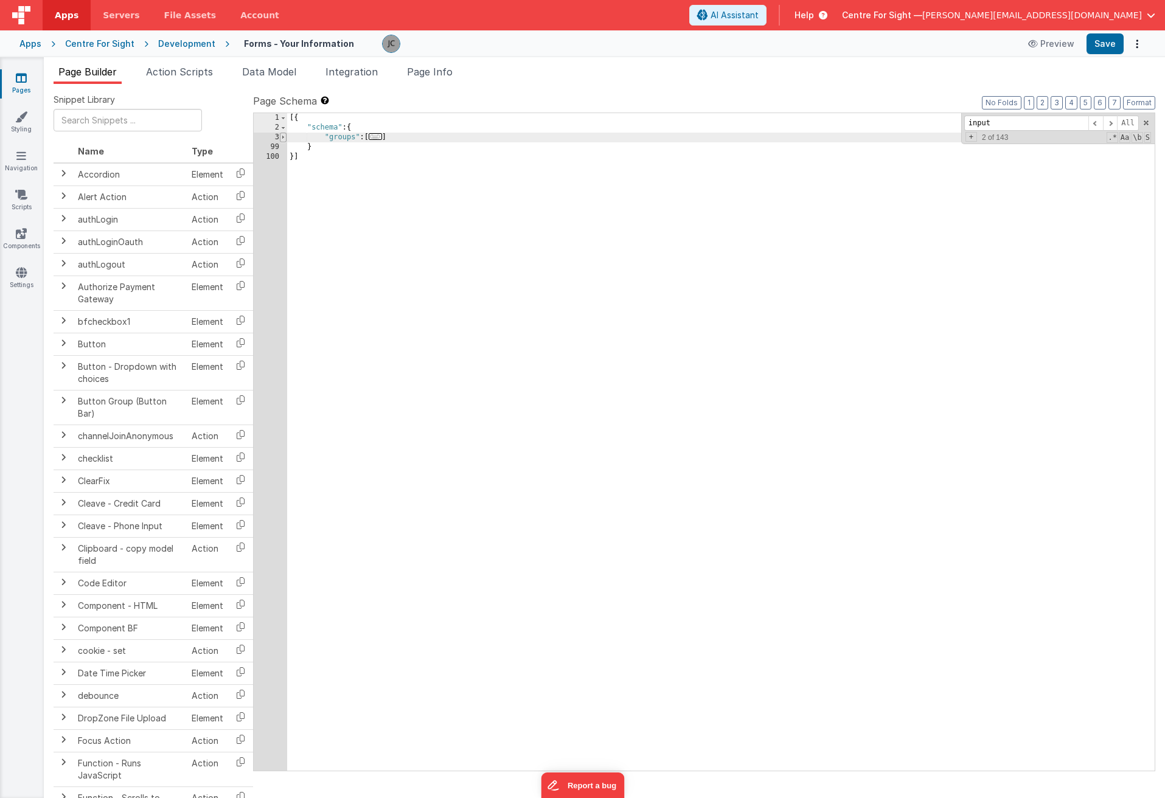
click at [283, 139] on span at bounding box center [283, 138] width 7 height 10
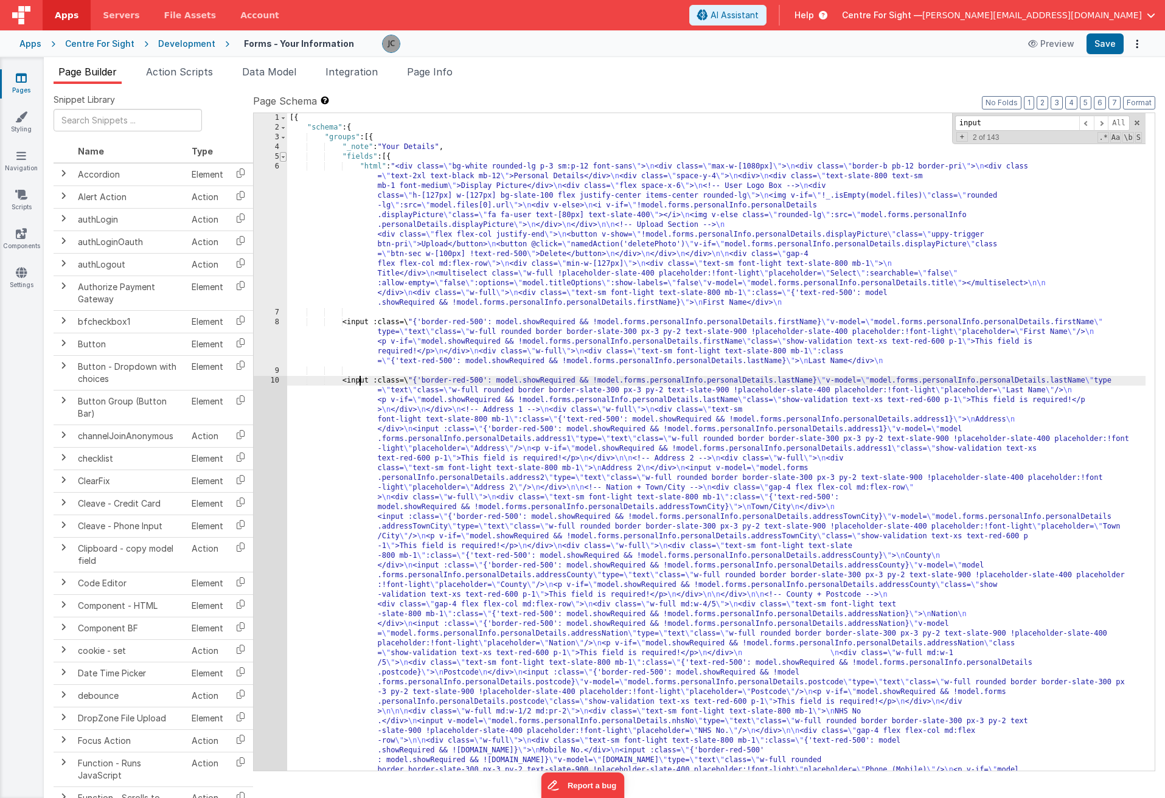
click at [283, 155] on span at bounding box center [283, 157] width 7 height 10
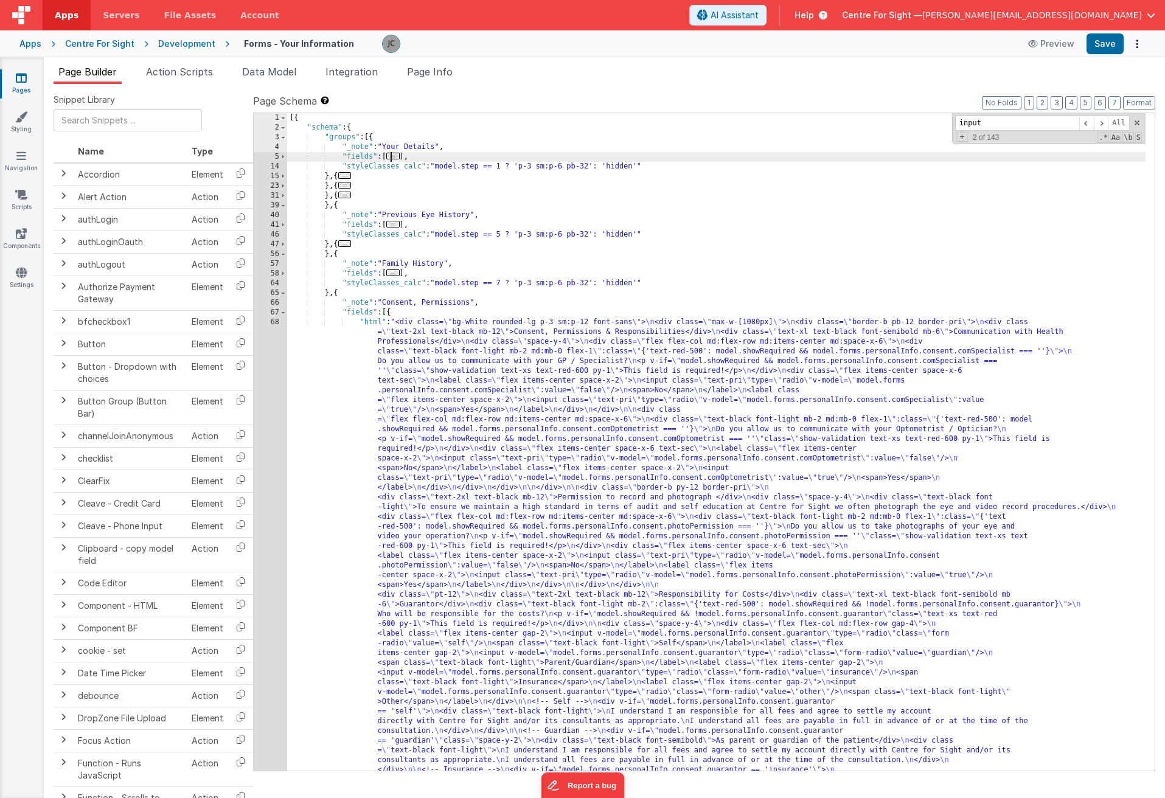
click at [457, 370] on div "[{ "schema" : { "groups" : [{ "_note" : "Your Details" , "fields" : [ ... ] , "…" at bounding box center [716, 772] width 858 height 1319
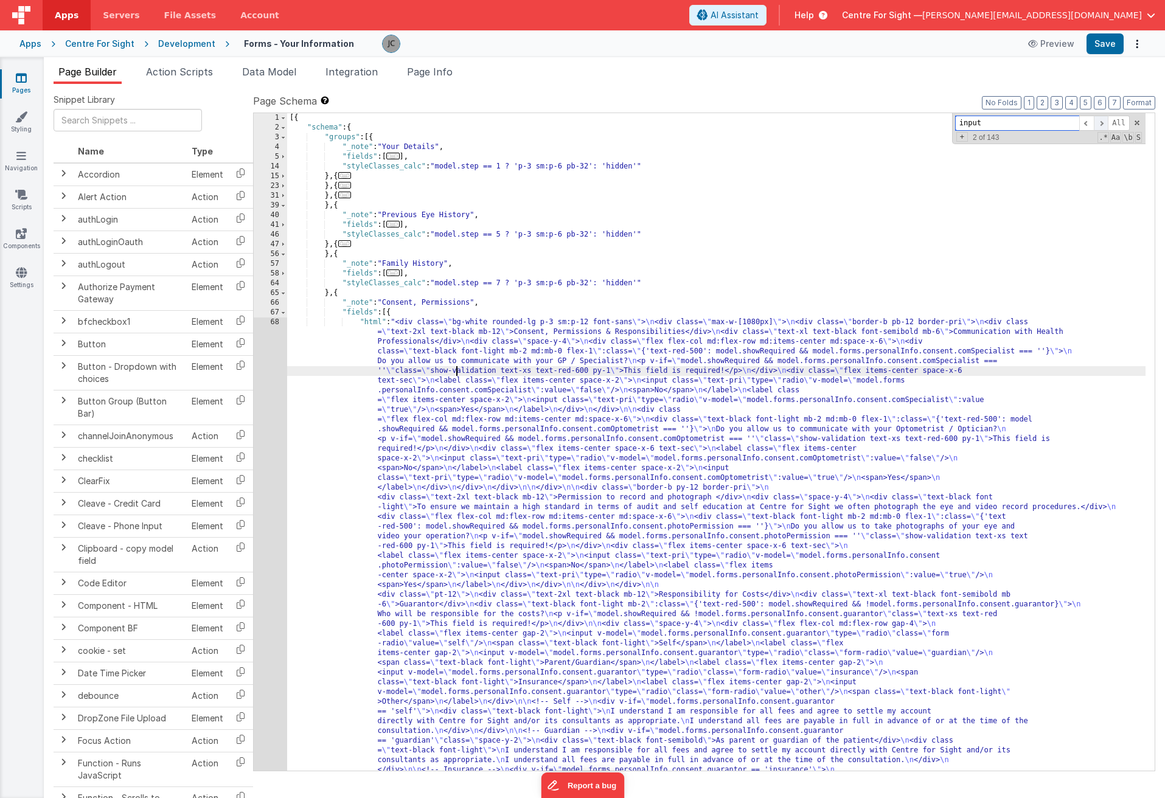
click at [945, 122] on span at bounding box center [1101, 123] width 15 height 15
click at [867, 381] on div "[{ "schema" : { "groups" : [{ "_note" : "Your Details" , "fields" : [ ... ] , "…" at bounding box center [716, 772] width 858 height 1319
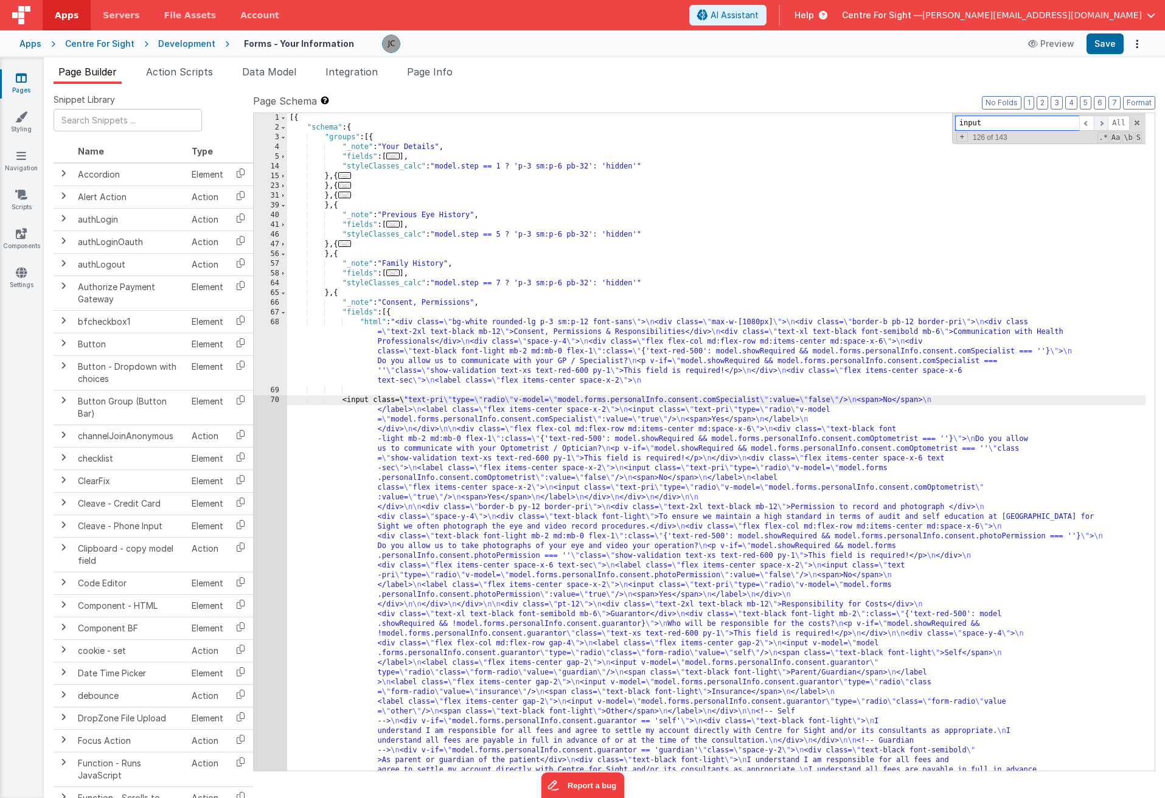
click at [945, 124] on span at bounding box center [1101, 123] width 15 height 15
click at [906, 412] on div "[{ "schema" : { "groups" : [{ "_note" : "Your Details" , "fields" : [ ... ] , "…" at bounding box center [716, 743] width 858 height 1261
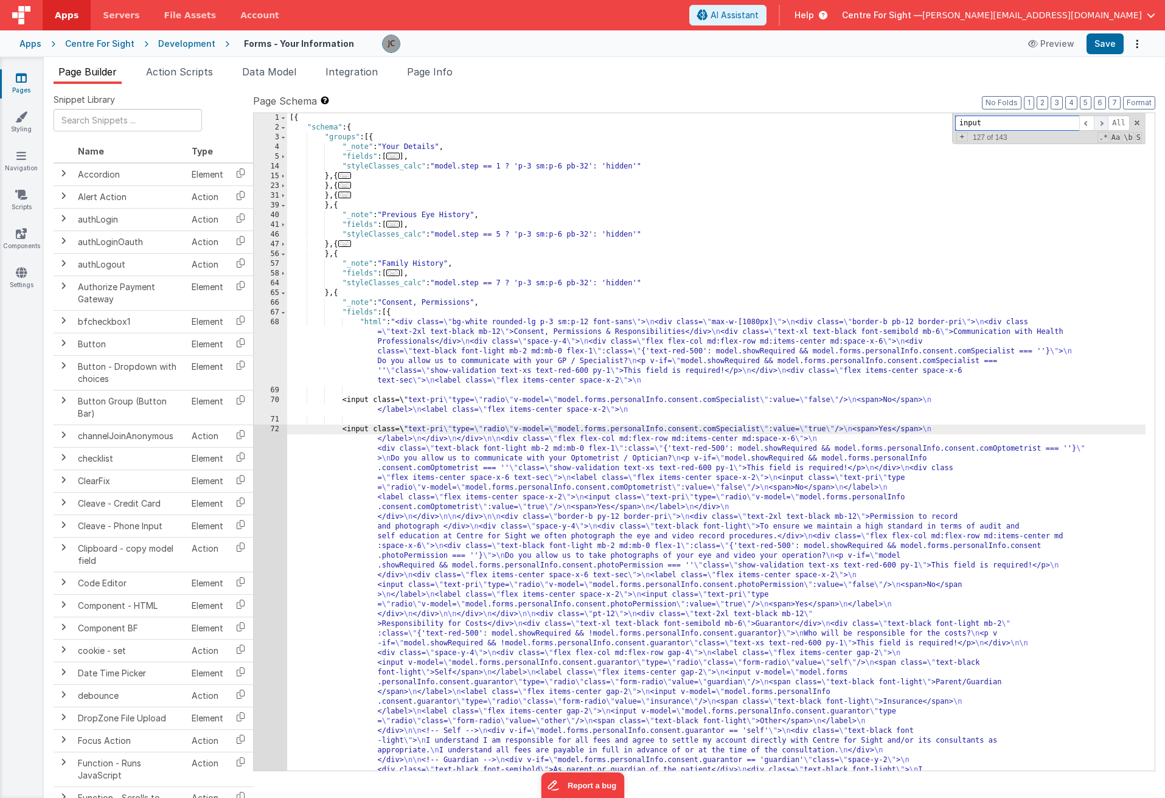
click at [945, 117] on span at bounding box center [1101, 123] width 15 height 15
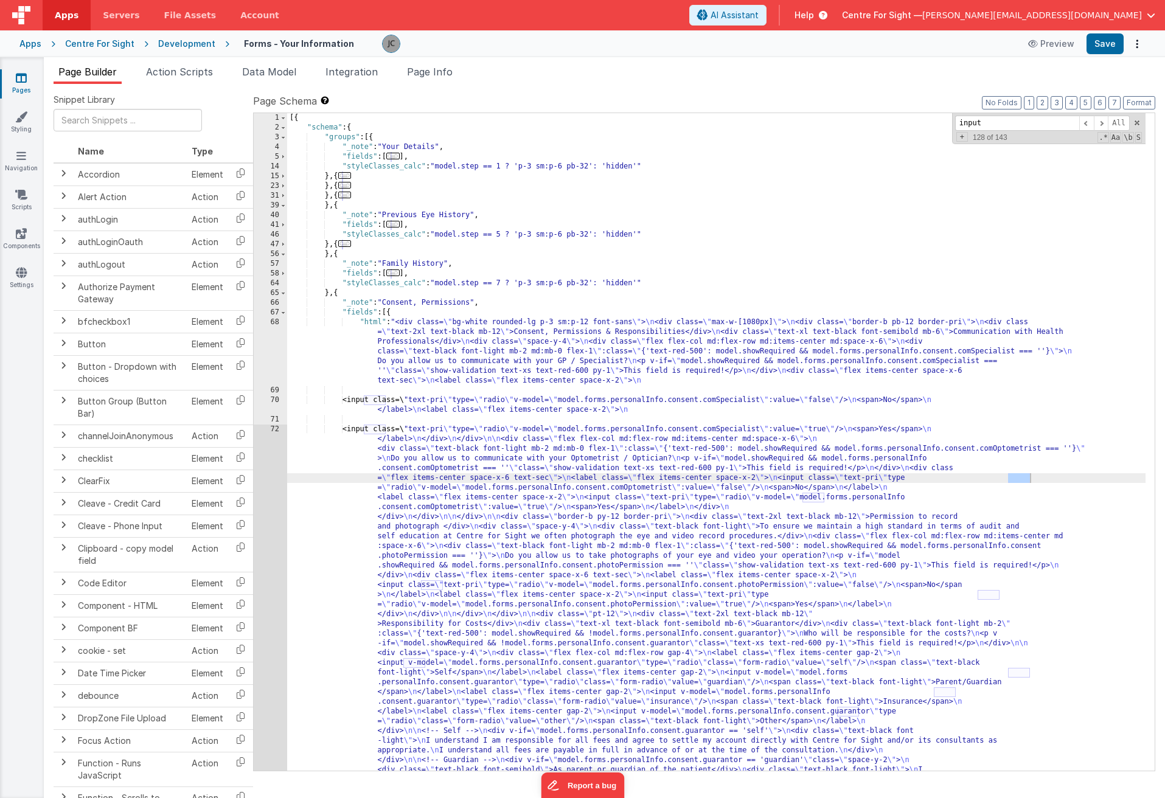
drag, startPoint x: 1003, startPoint y: 477, endPoint x: 1007, endPoint y: 488, distance: 11.5
click at [945, 477] on div "[{ "schema" : { "groups" : [{ "_note" : "Your Details" , "fields" : [ ... ] , "…" at bounding box center [716, 733] width 858 height 1241
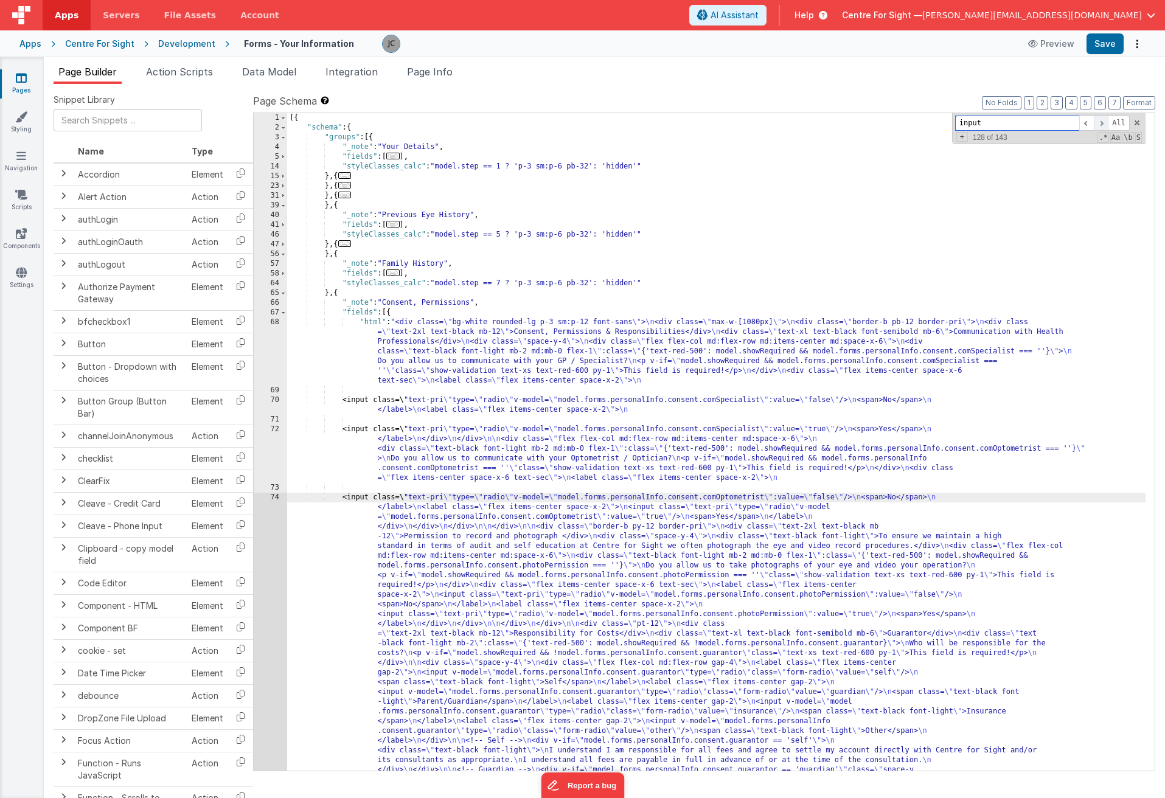
click at [945, 125] on span at bounding box center [1101, 123] width 15 height 15
click at [945, 120] on span at bounding box center [1101, 123] width 15 height 15
click at [909, 511] on div "[{ "schema" : { "groups" : [{ "_note" : "Your Details" , "fields" : [ ... ] , "…" at bounding box center [716, 704] width 858 height 1183
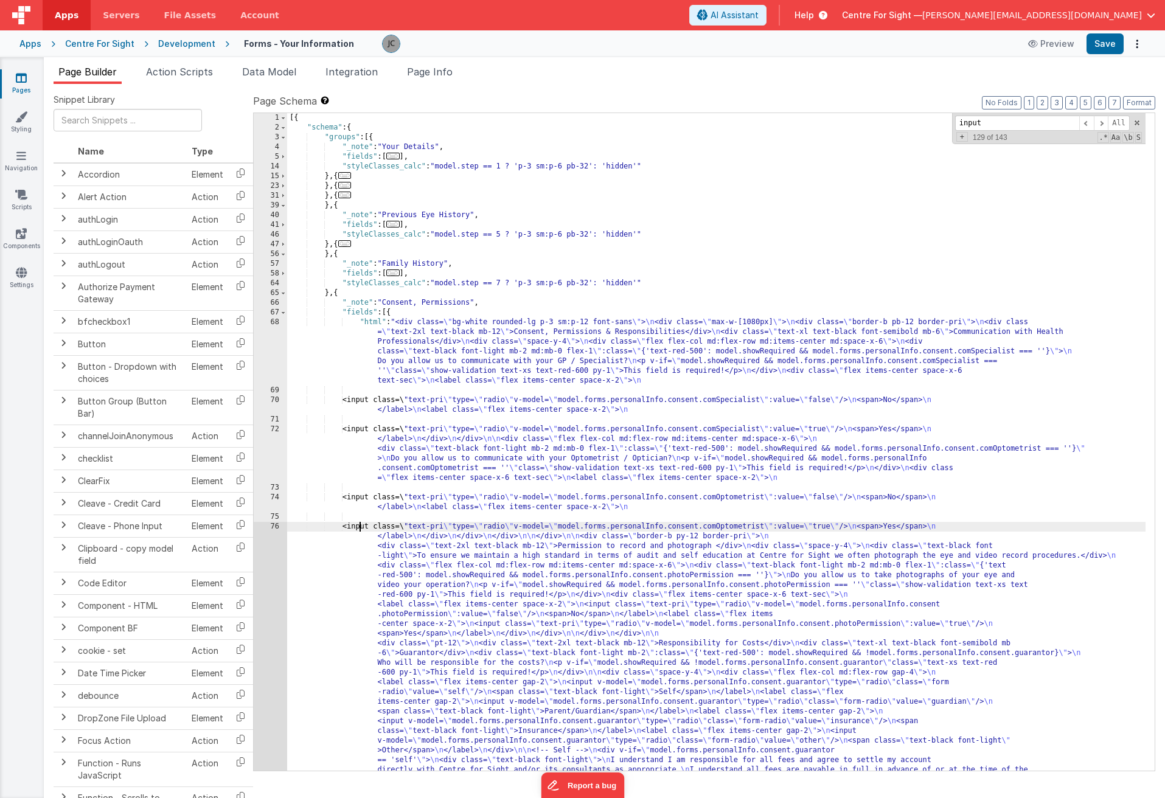
scroll to position [190, 0]
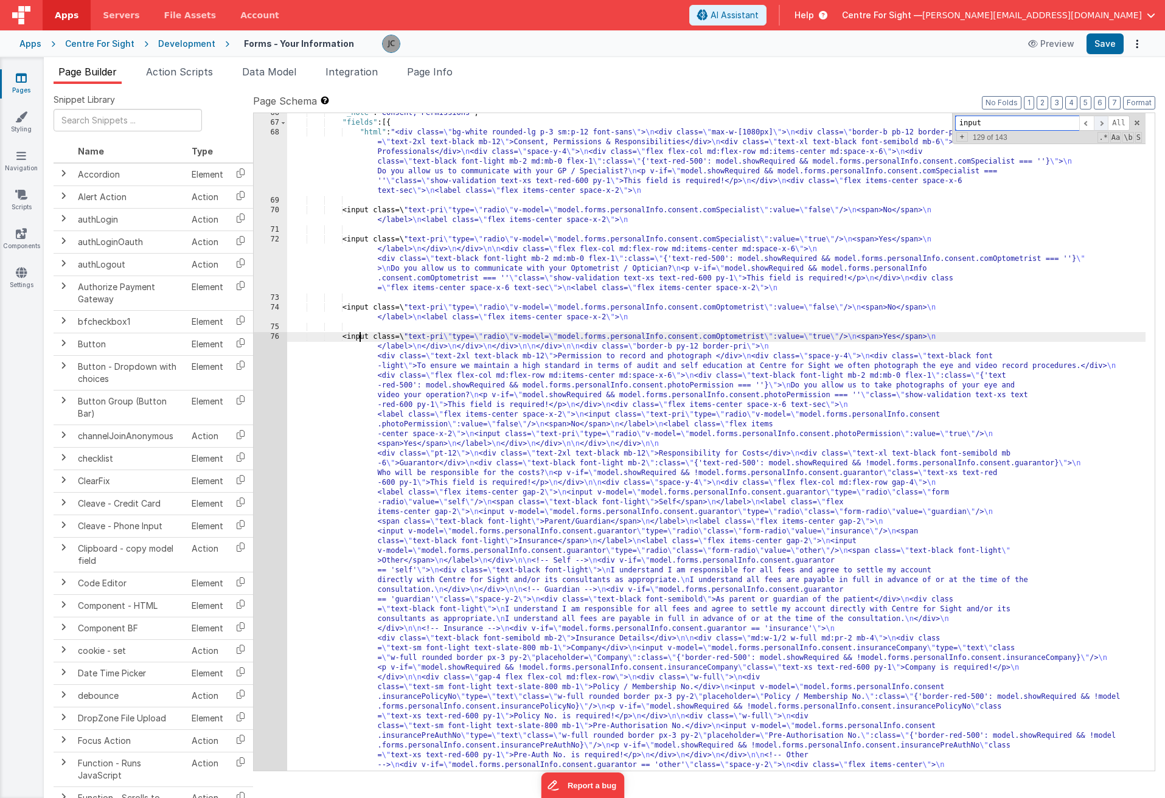
click at [945, 122] on span at bounding box center [1101, 123] width 15 height 15
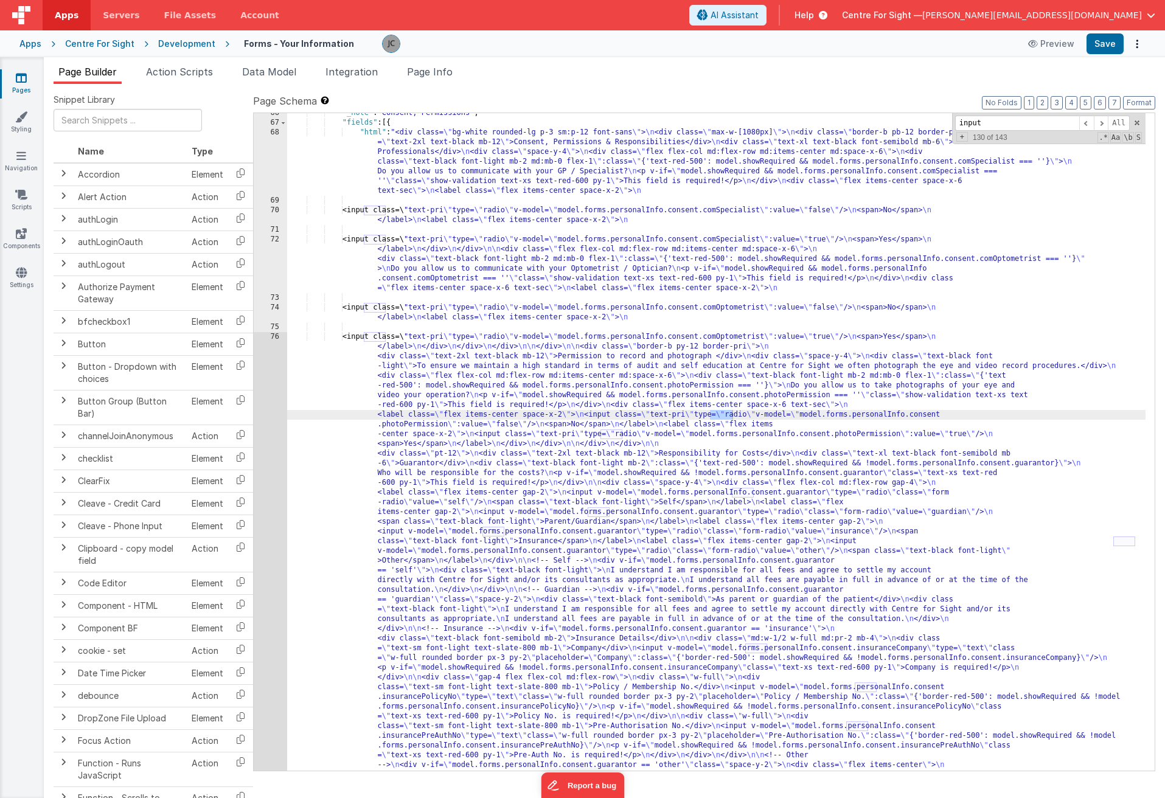
drag, startPoint x: 704, startPoint y: 414, endPoint x: 717, endPoint y: 418, distance: 13.1
click at [704, 413] on div ""_note" : "Consent, Permissions" , "fields" : [{ "html" : "<div class= \" bg-wh…" at bounding box center [716, 690] width 858 height 1164
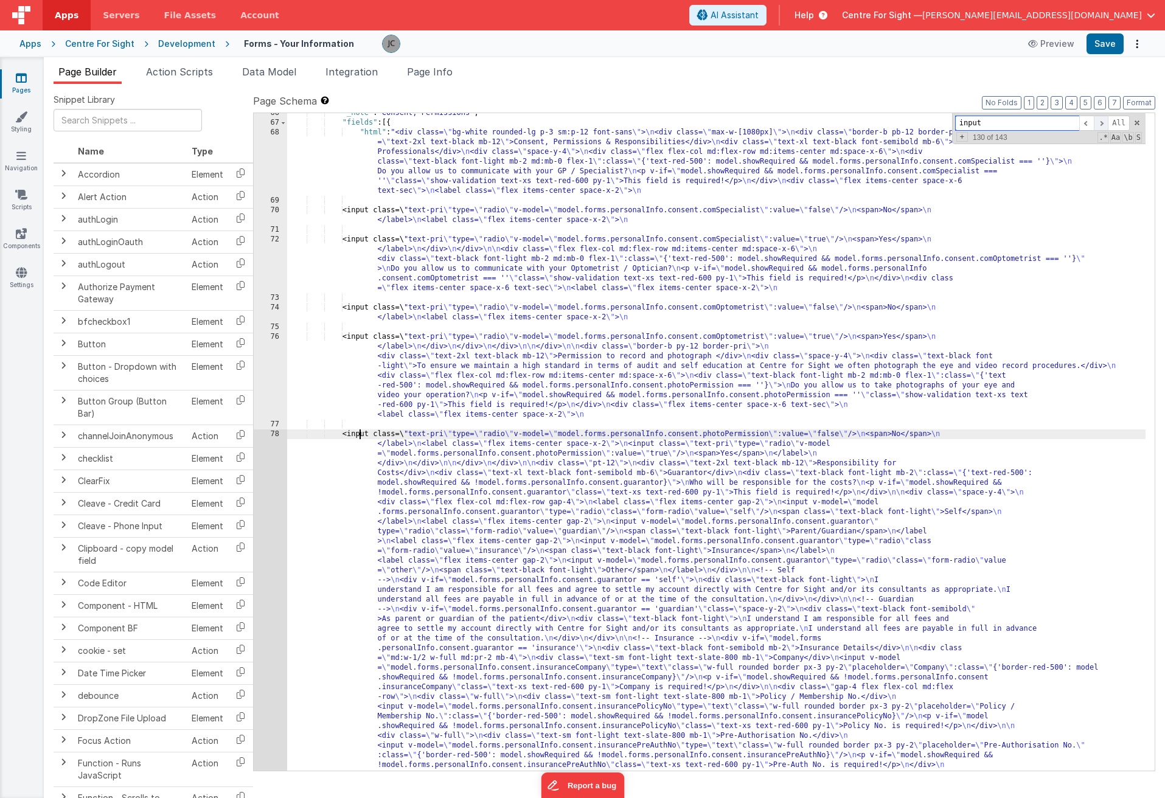
click at [945, 120] on span at bounding box center [1101, 123] width 15 height 15
click at [916, 444] on div ""_note" : "Consent, Permissions" , "fields" : [{ "html" : "<div class= \" bg-wh…" at bounding box center [716, 651] width 858 height 1086
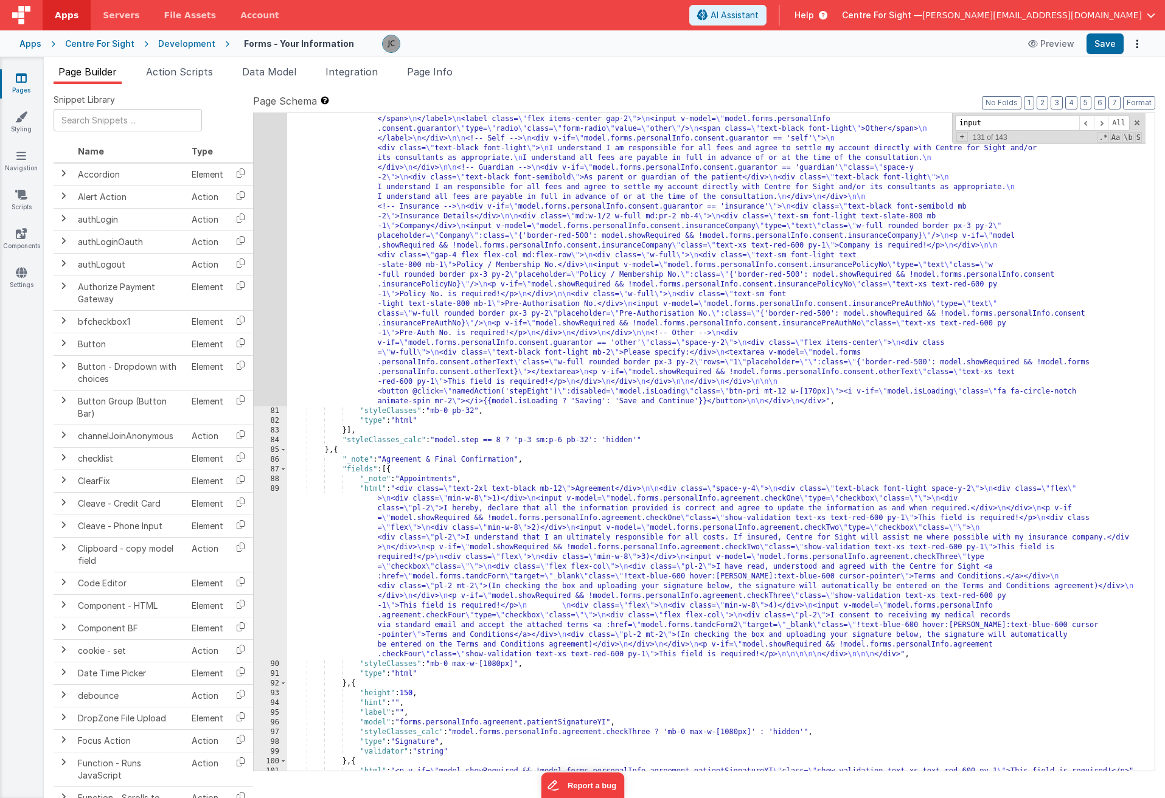
scroll to position [641, 0]
drag, startPoint x: 383, startPoint y: 492, endPoint x: 400, endPoint y: 494, distance: 17.7
click at [383, 492] on div "<input class=\ "text-pri \" type= \" radio \" v-model= \" model.forms.personalI…" at bounding box center [716, 545] width 858 height 1076
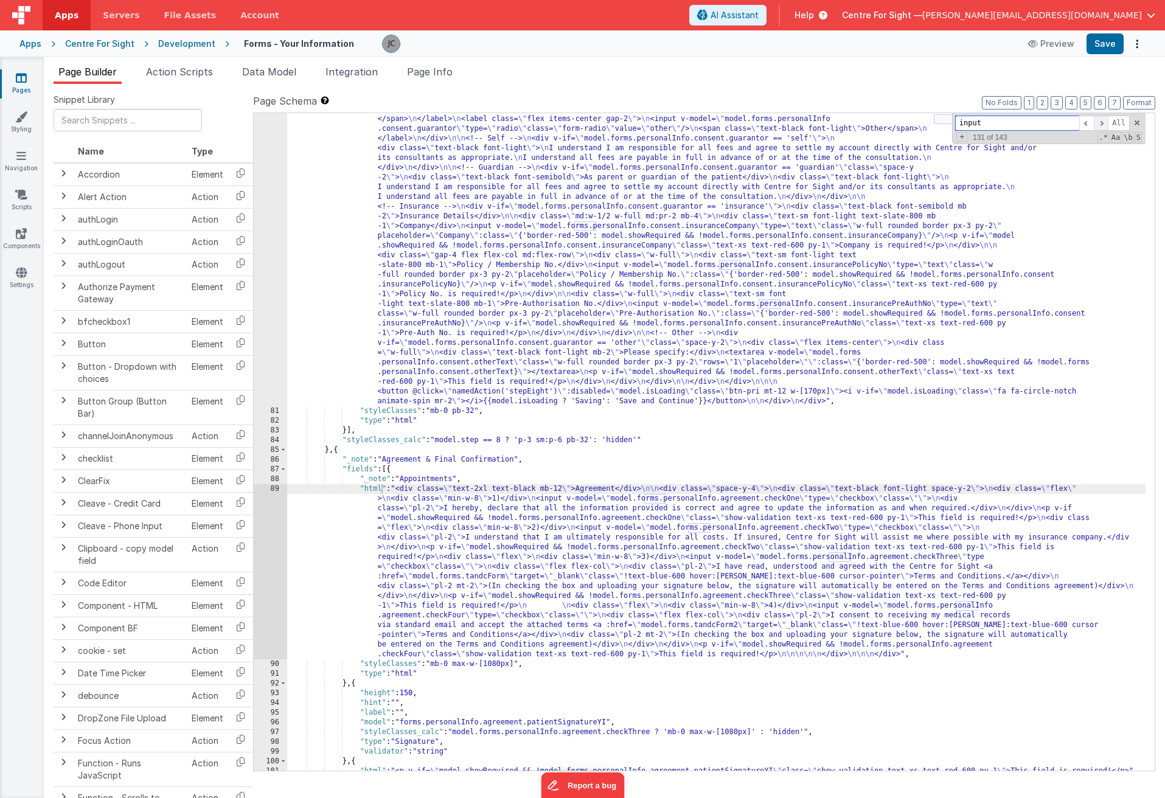
click at [945, 123] on span at bounding box center [1101, 123] width 15 height 15
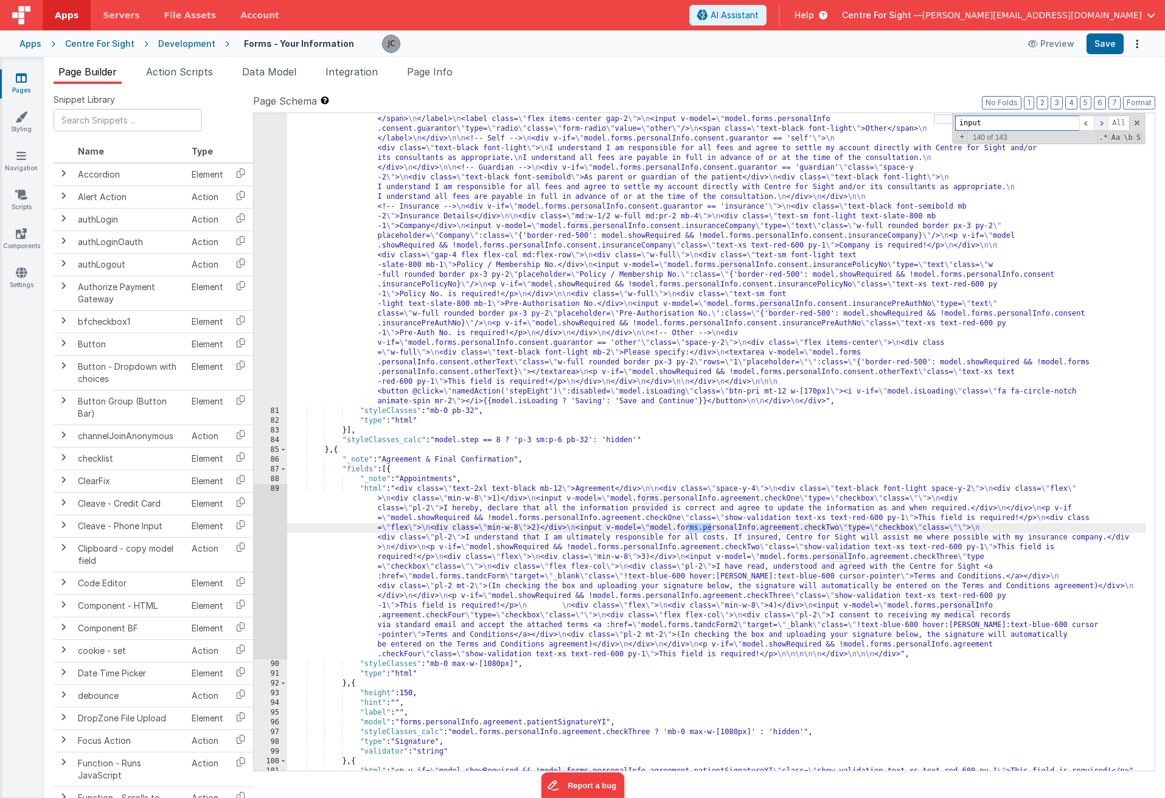
click at [945, 123] on span at bounding box center [1101, 123] width 15 height 15
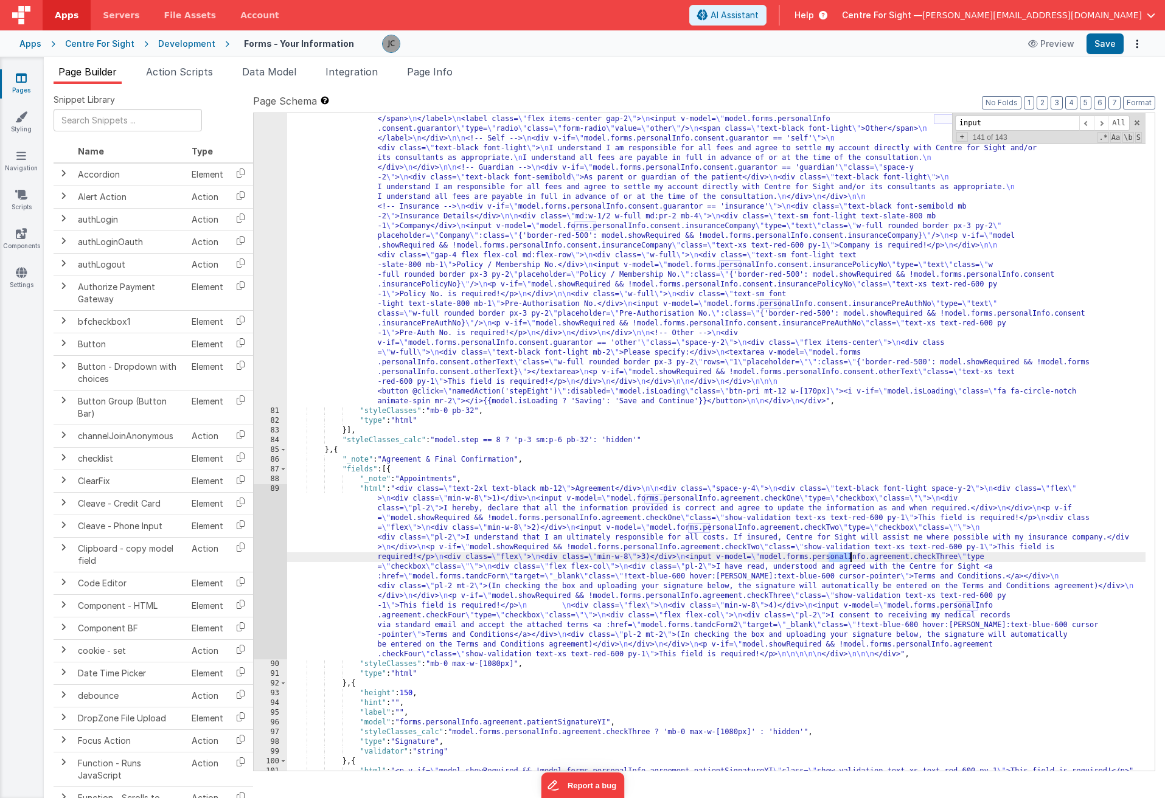
click at [945, 570] on div "<input class=\ "text-pri \" type= \" radio \" v-model= \" model.forms.personalI…" at bounding box center [716, 545] width 858 height 1076
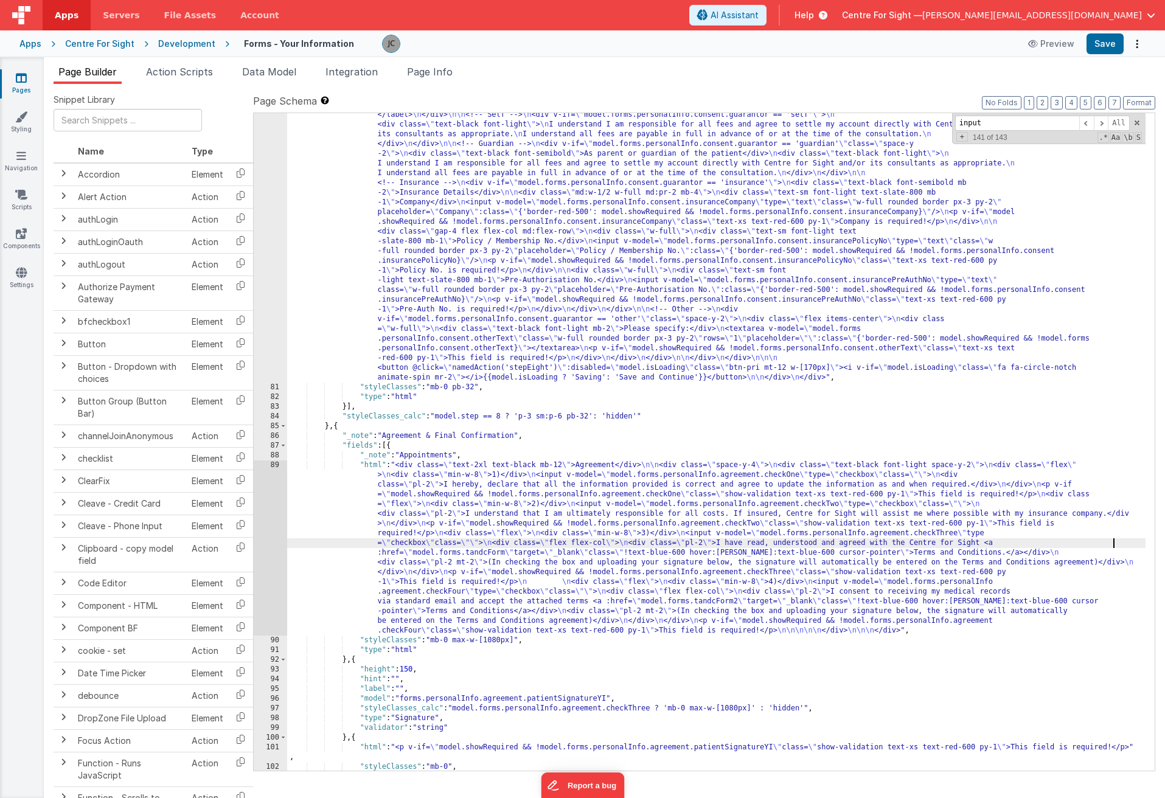
scroll to position [776, 0]
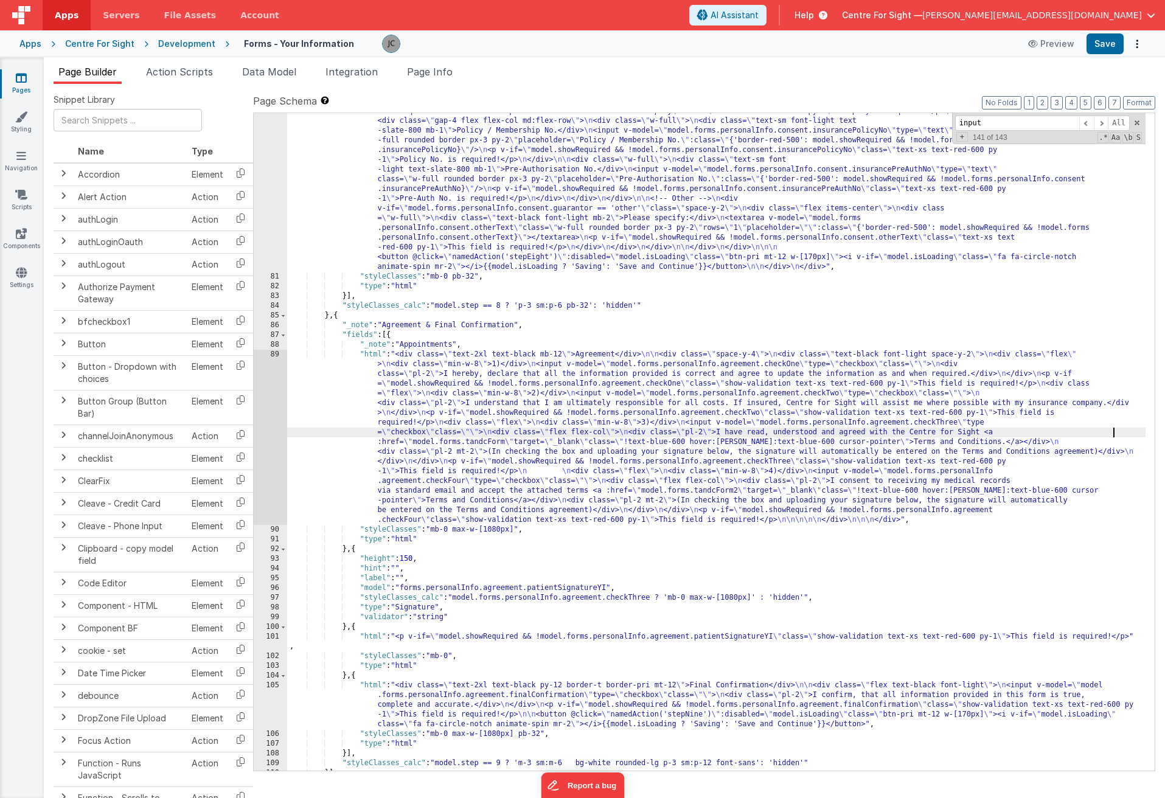
click at [825, 422] on div "<input class=\ "text-pri \" type= \" radio \" v-model= \" model.forms.personalI…" at bounding box center [716, 406] width 858 height 1066
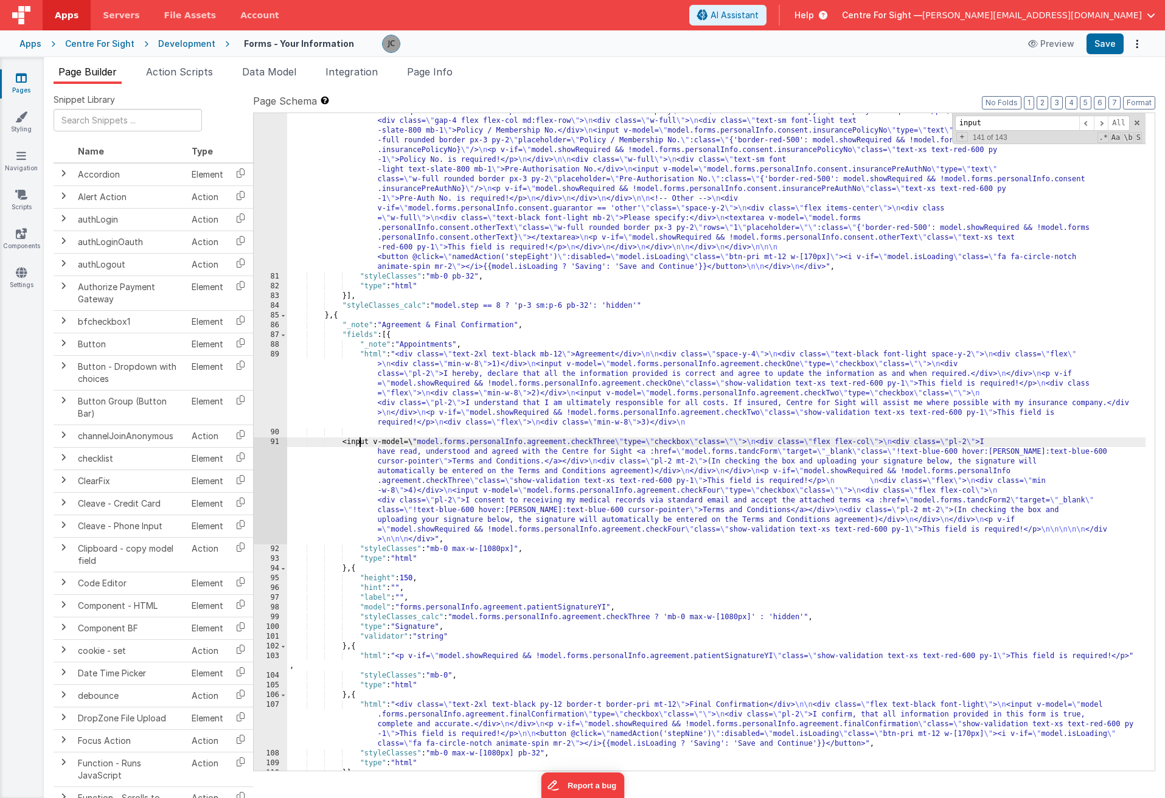
click at [890, 502] on div "<input class=\ "text-pri \" type= \" radio \" v-model= \" model.forms.personalI…" at bounding box center [716, 406] width 858 height 1066
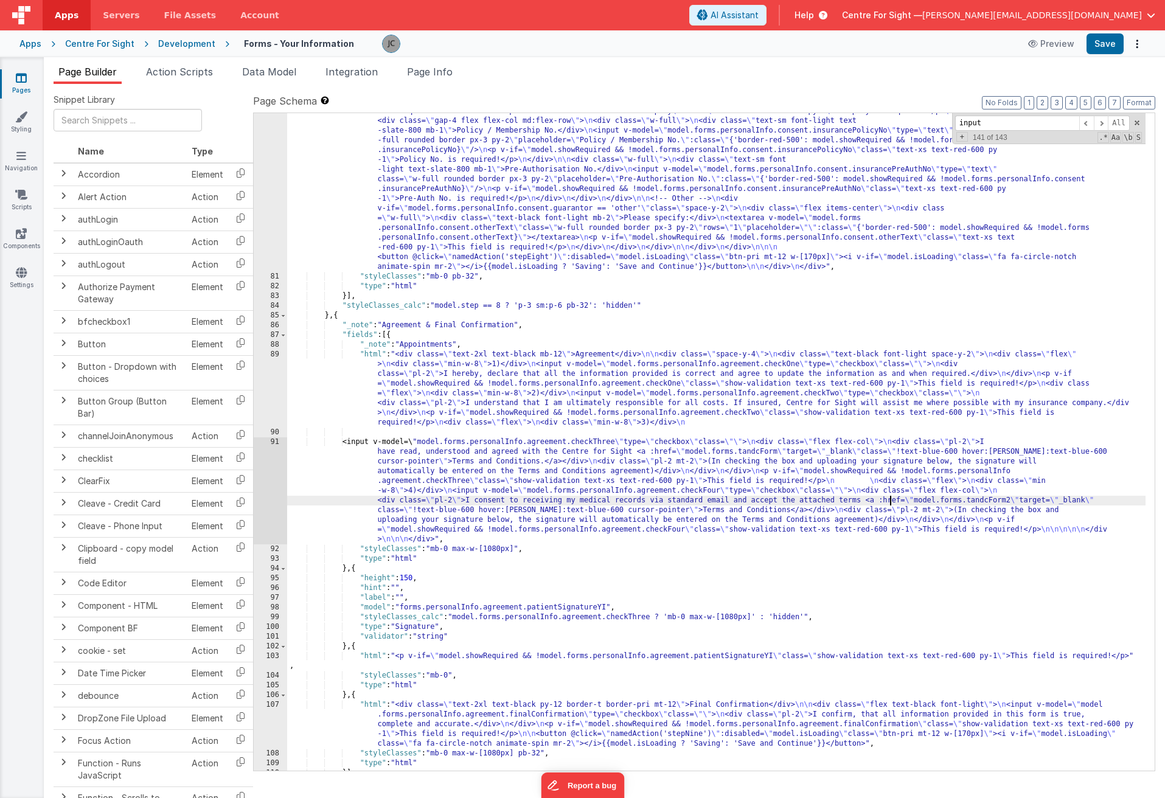
click at [890, 502] on div "<input class=\ "text-pri \" type= \" radio \" v-model= \" model.forms.personalI…" at bounding box center [716, 406] width 858 height 1066
click at [945, 39] on button "Save" at bounding box center [1104, 43] width 37 height 21
click at [945, 43] on button "Preview" at bounding box center [1051, 43] width 61 height 19
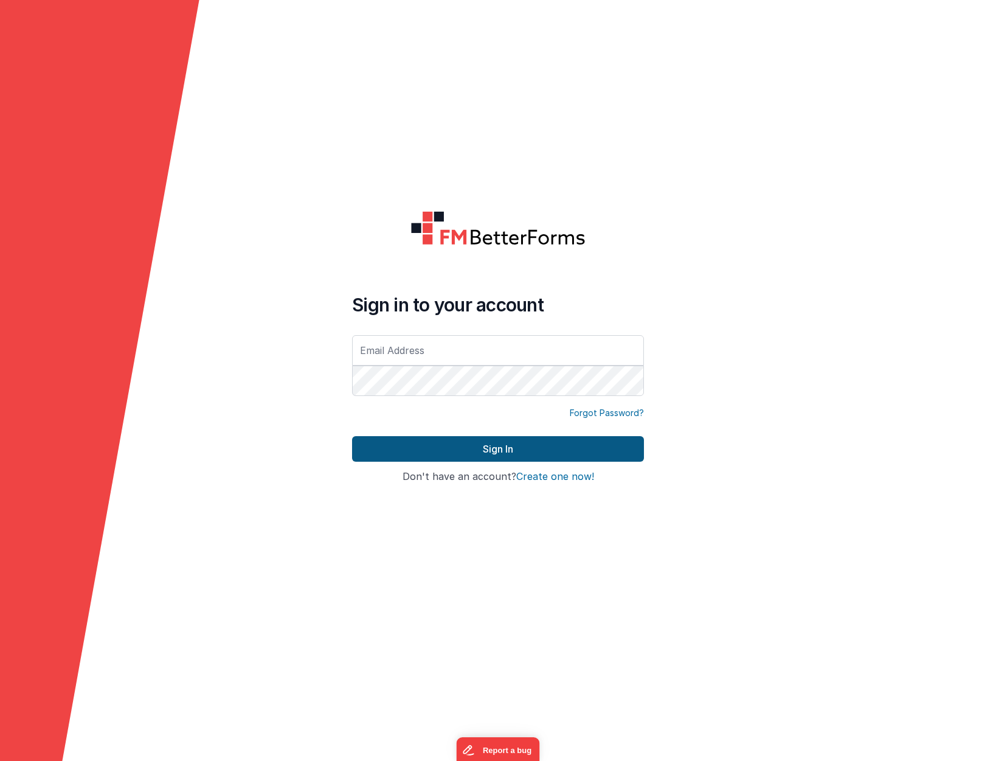
click at [415, 440] on button "Sign In" at bounding box center [498, 449] width 292 height 26
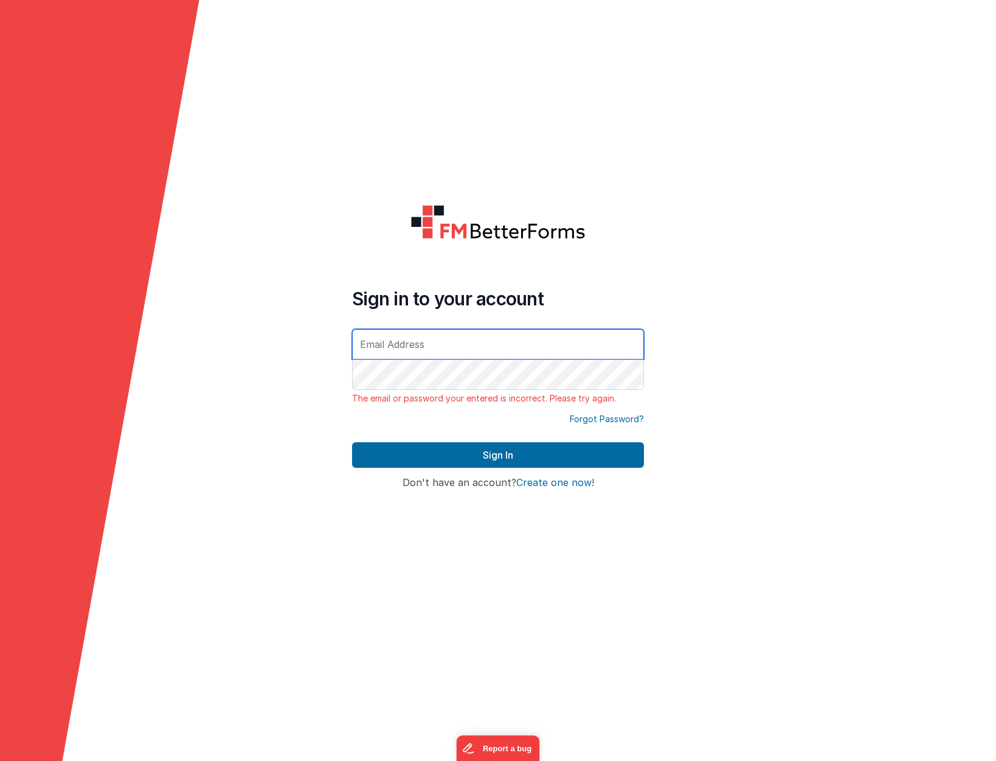
click at [425, 342] on input "text" at bounding box center [498, 344] width 292 height 30
type input "[PERSON_NAME][EMAIL_ADDRESS][DOMAIN_NAME]"
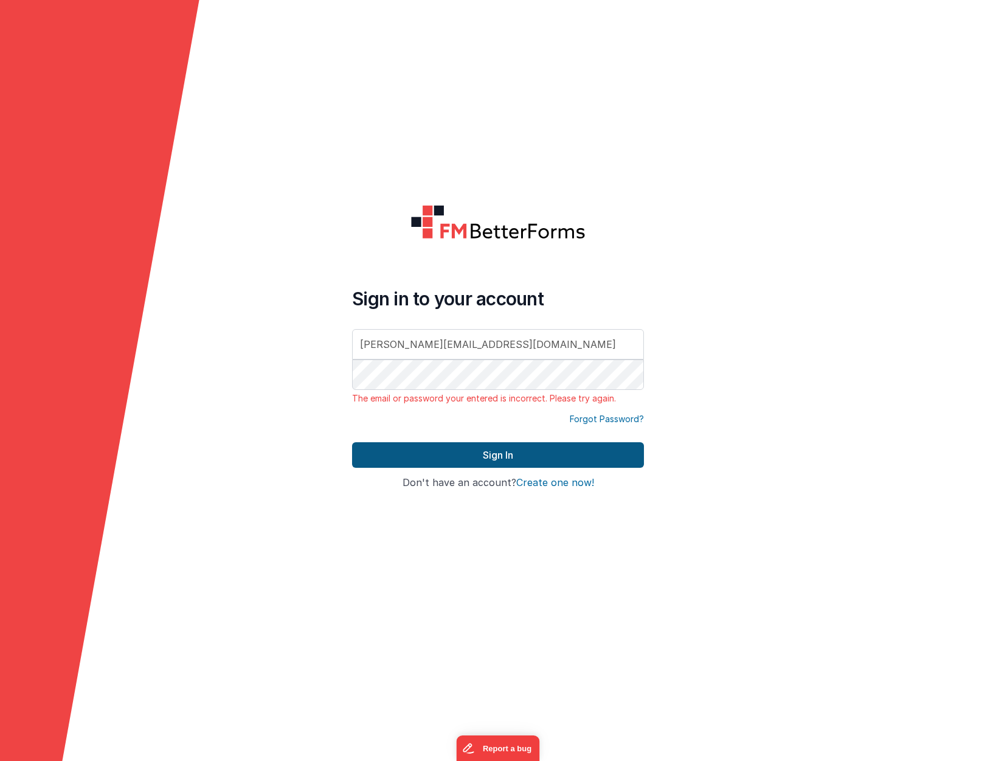
click at [475, 453] on button "Sign In" at bounding box center [498, 455] width 292 height 26
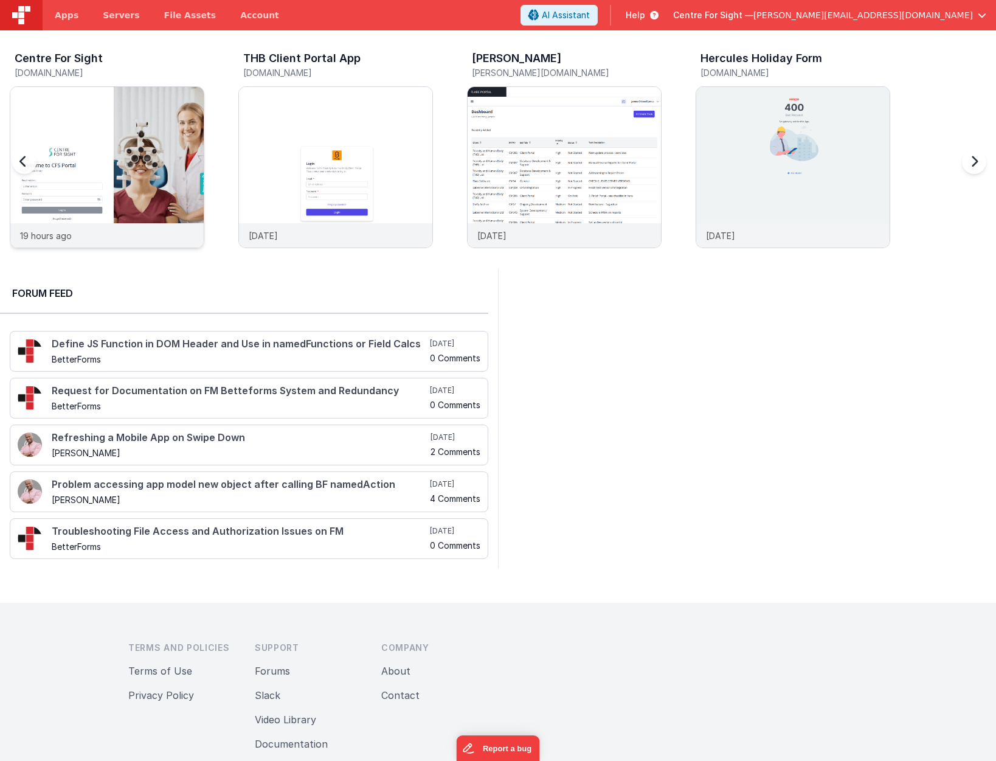
click at [82, 98] on img at bounding box center [106, 183] width 193 height 193
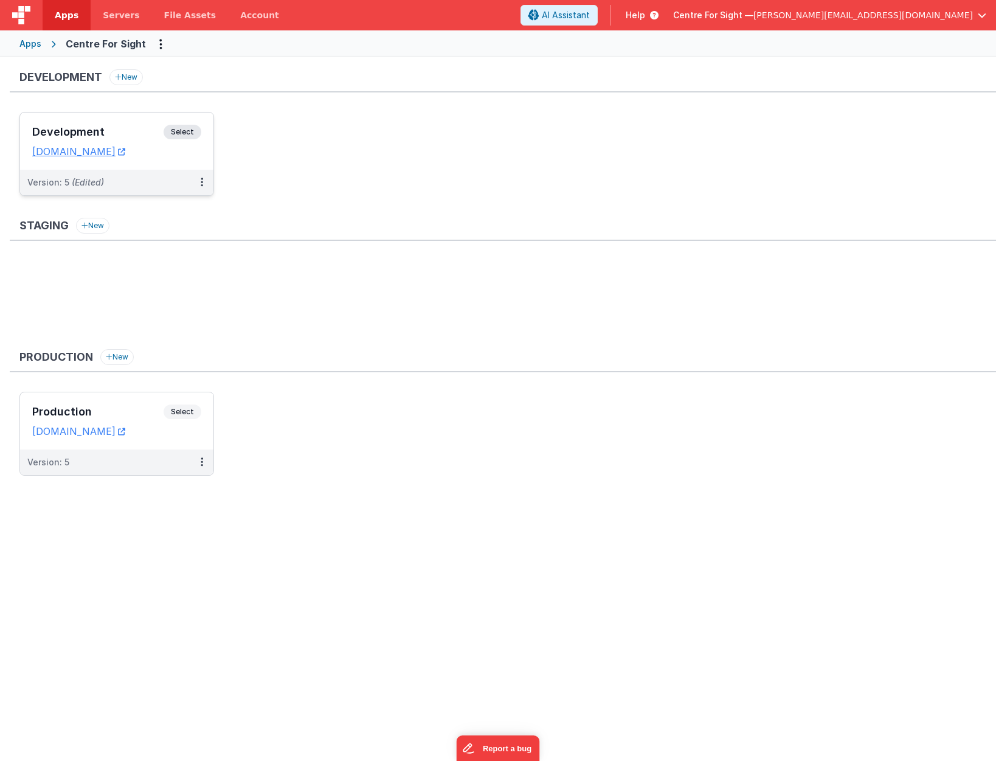
click at [71, 132] on h3 "Development" at bounding box center [97, 132] width 131 height 12
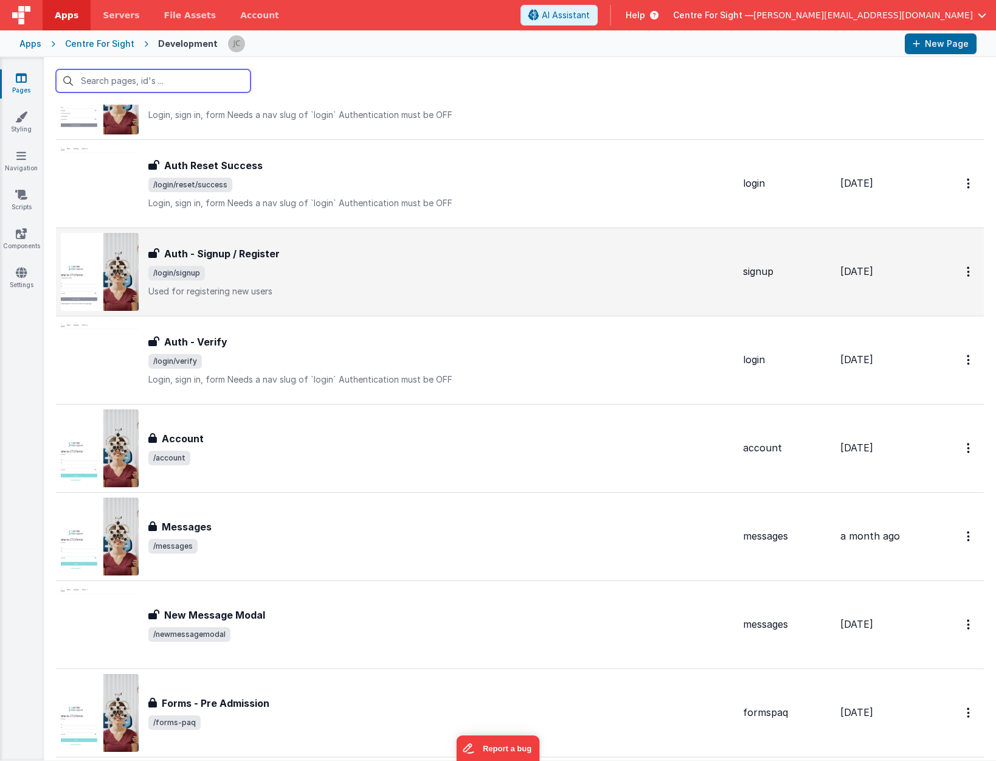
scroll to position [574, 0]
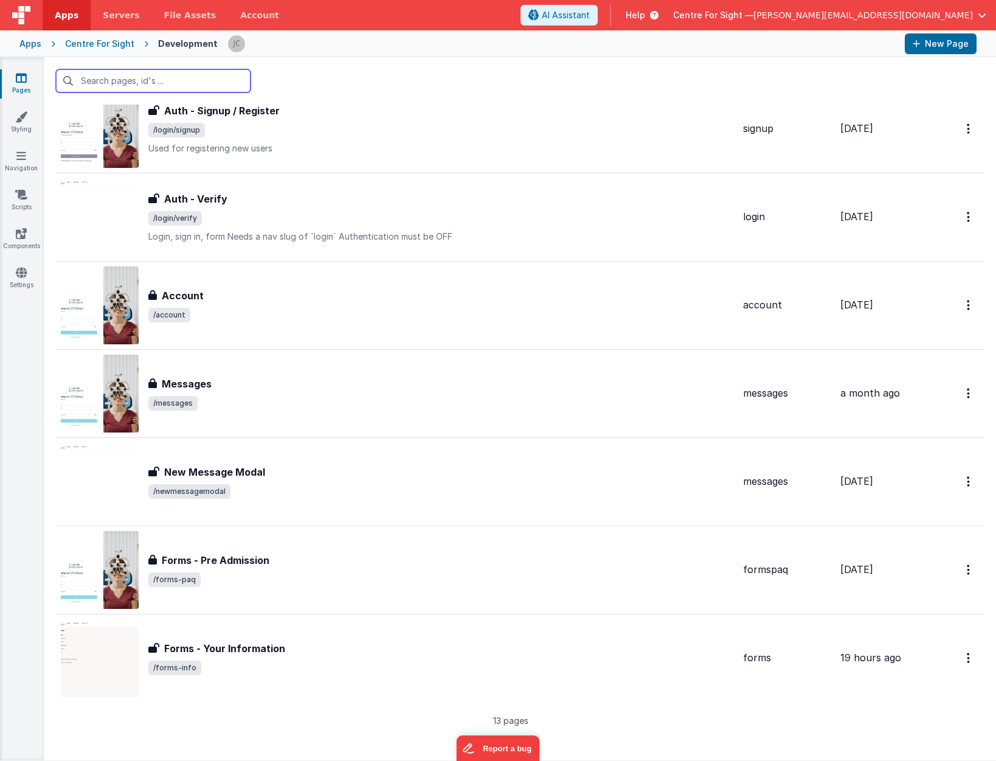
click at [144, 75] on input "text" at bounding box center [153, 80] width 195 height 23
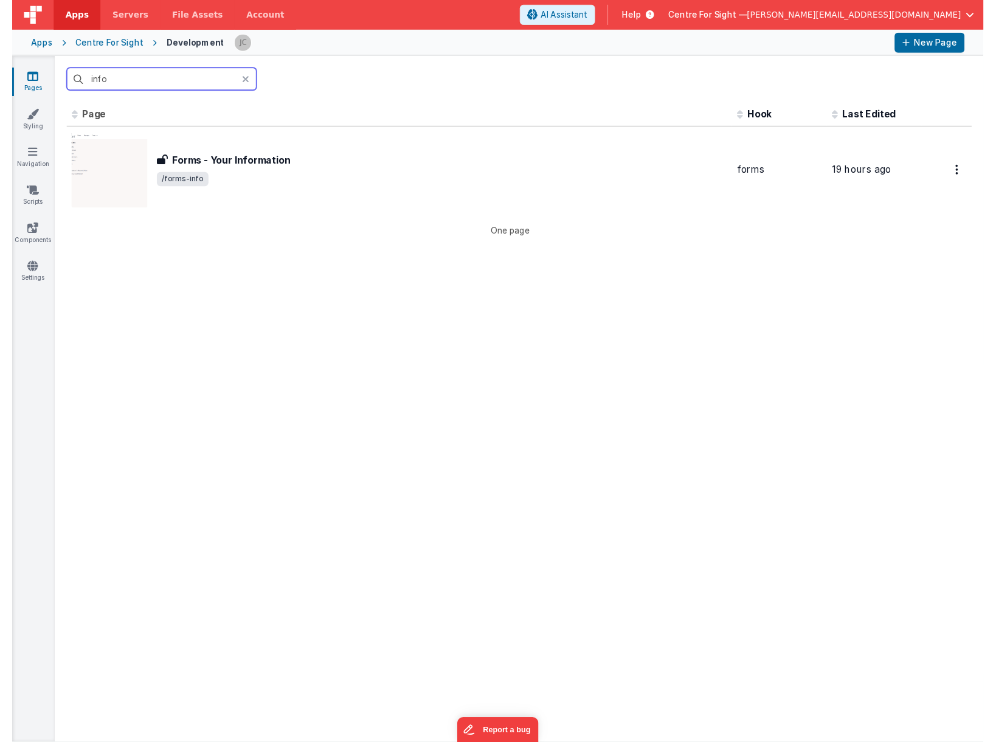
scroll to position [0, 0]
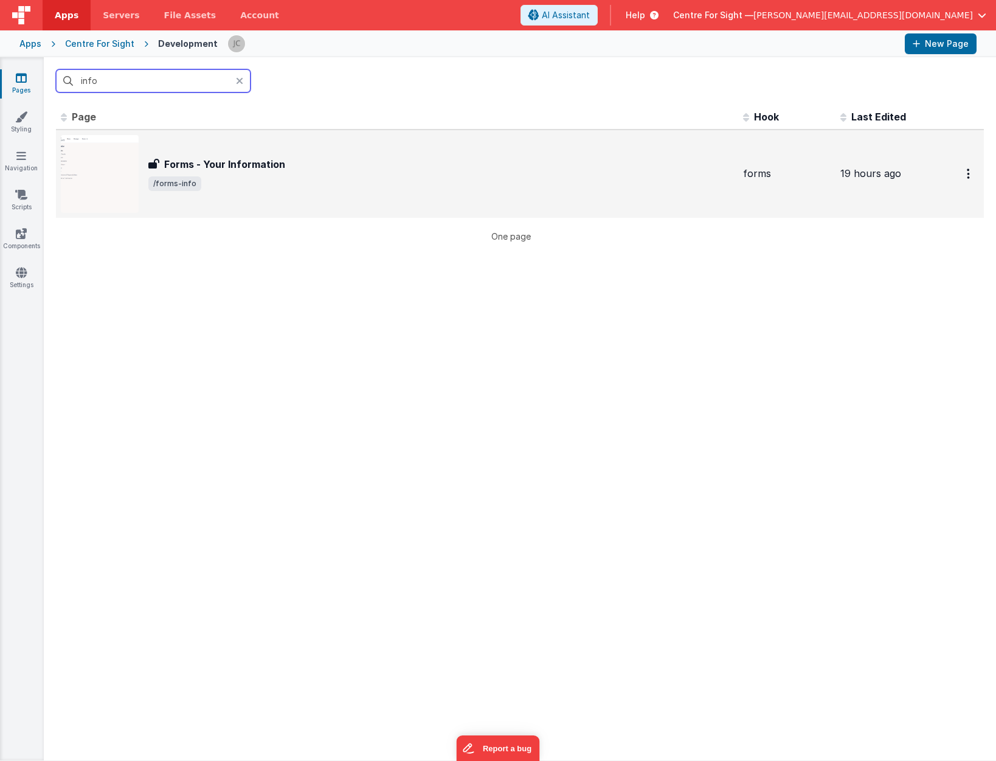
type input "info"
click at [254, 166] on h3 "Forms - Your Information" at bounding box center [224, 164] width 121 height 15
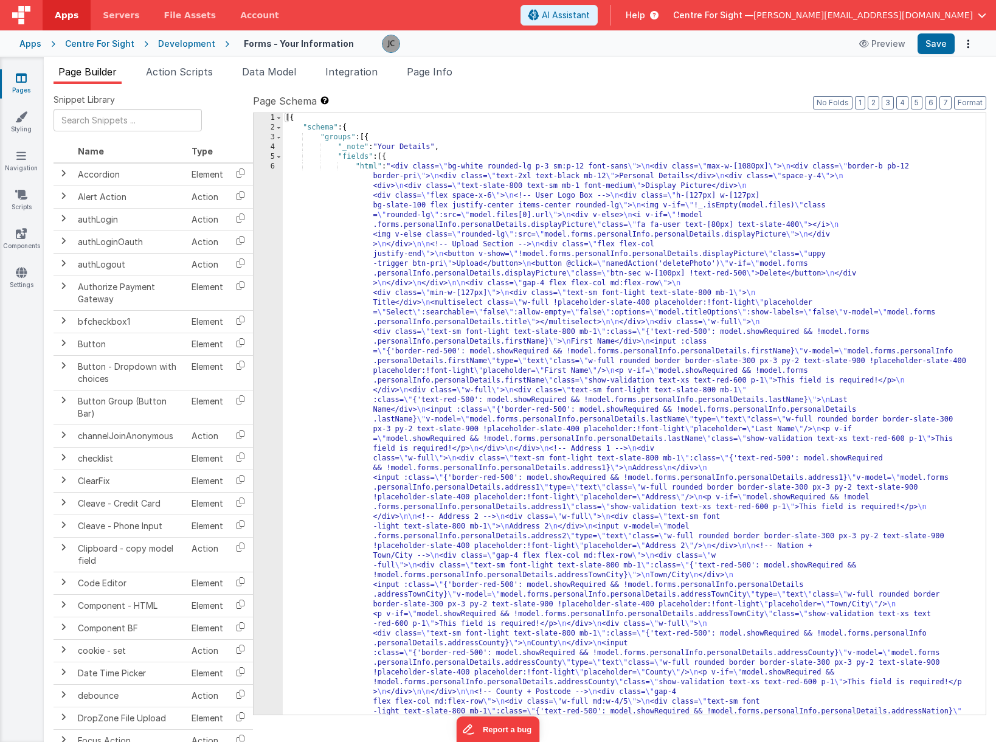
click at [783, 89] on div "Snippet Library Name Type Accordion Element Alert Action Action authLogin Actio…" at bounding box center [520, 423] width 953 height 678
drag, startPoint x: 605, startPoint y: 162, endPoint x: 599, endPoint y: 173, distance: 12.8
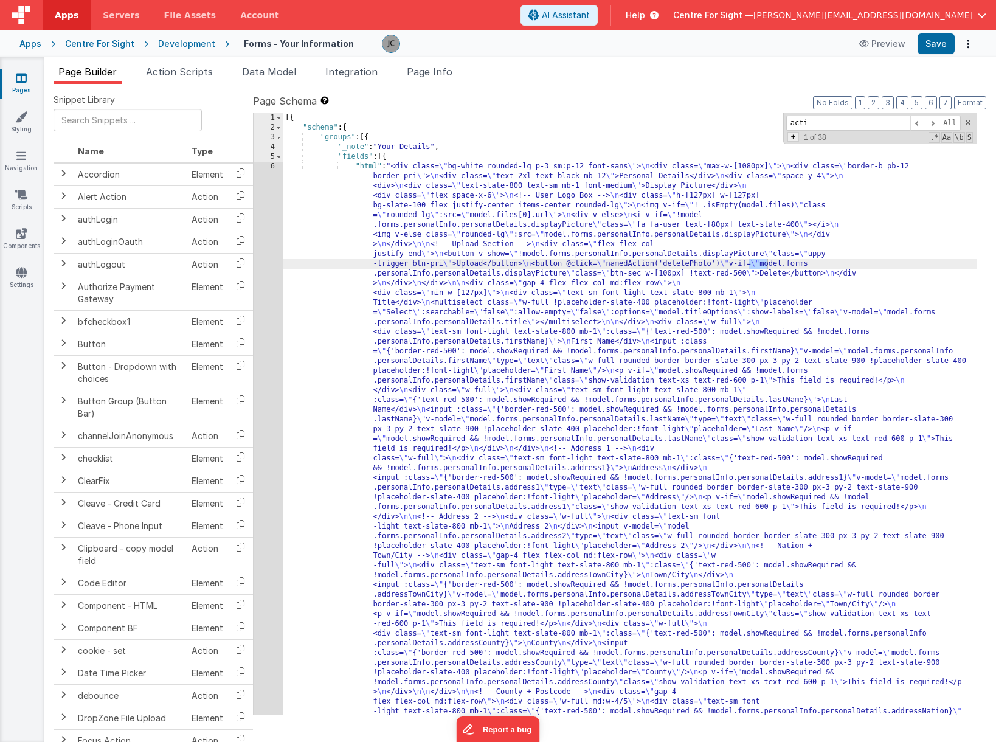
type input "activ"
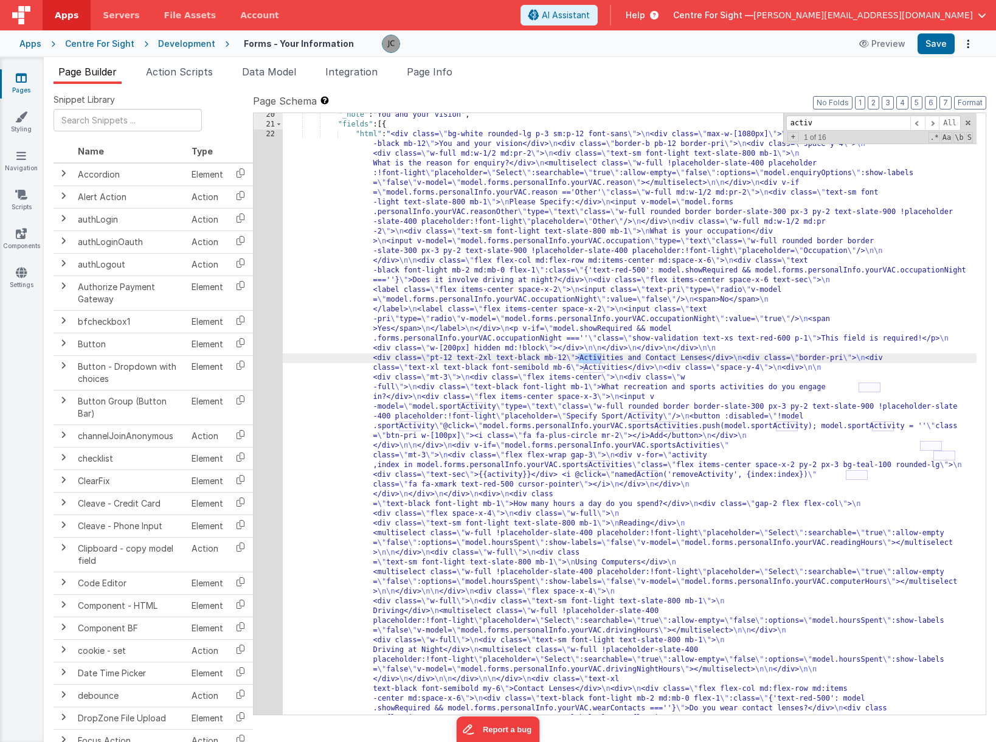
scroll to position [2329, 0]
